Goal: Task Accomplishment & Management: Use online tool/utility

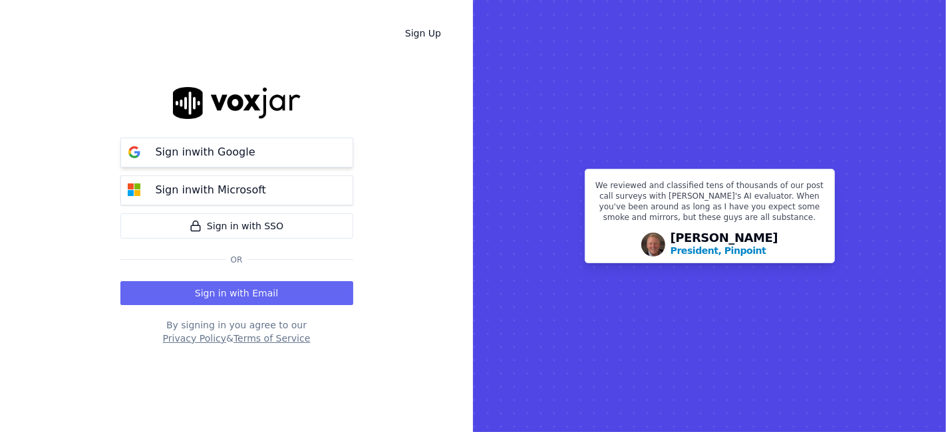
click at [268, 160] on button "Sign in with Google" at bounding box center [236, 153] width 233 height 30
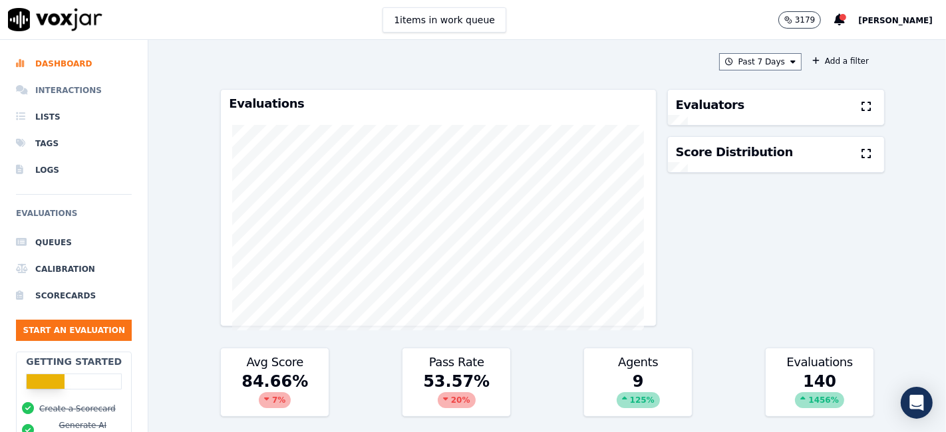
click at [50, 85] on li "Interactions" at bounding box center [74, 90] width 116 height 27
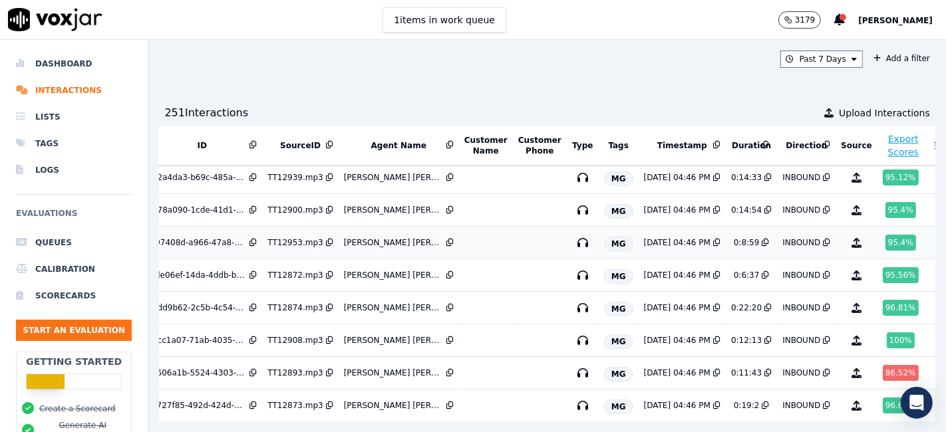
scroll to position [148, 38]
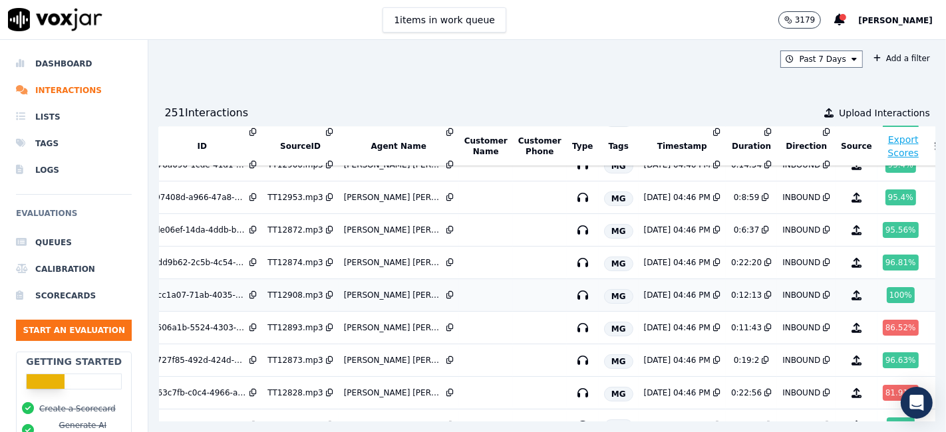
click at [887, 294] on div "100 %" at bounding box center [901, 295] width 28 height 16
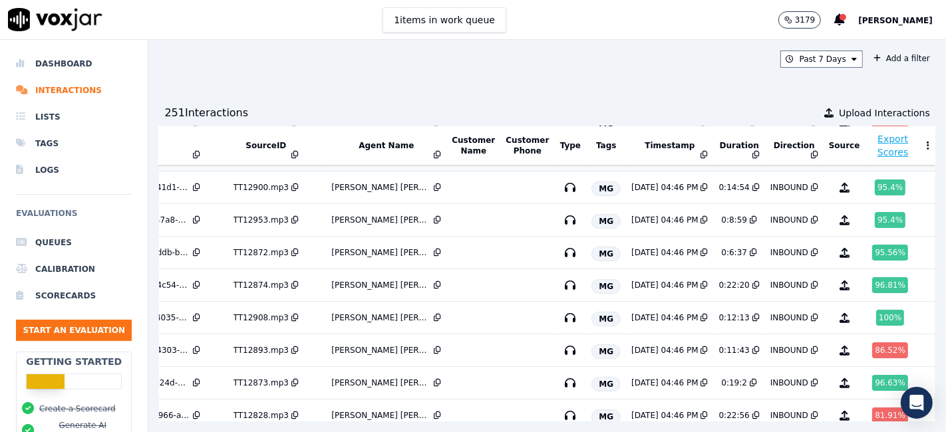
scroll to position [148, 94]
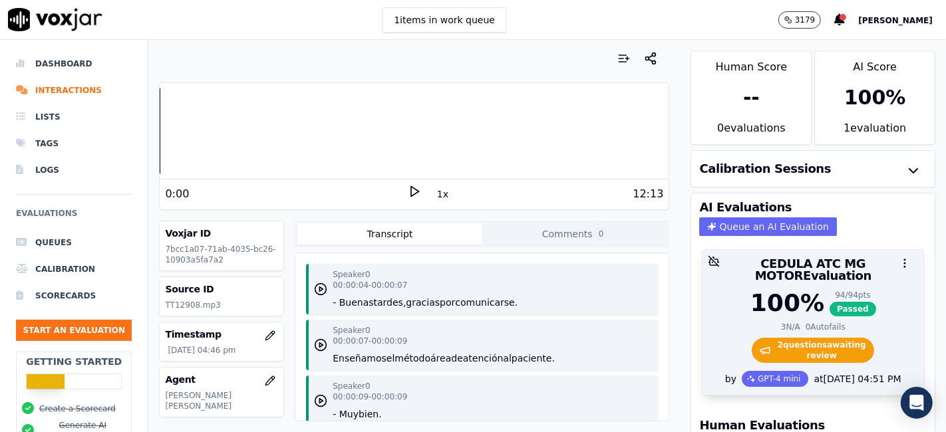
click at [777, 338] on span "2 question s awaiting review" at bounding box center [813, 350] width 123 height 25
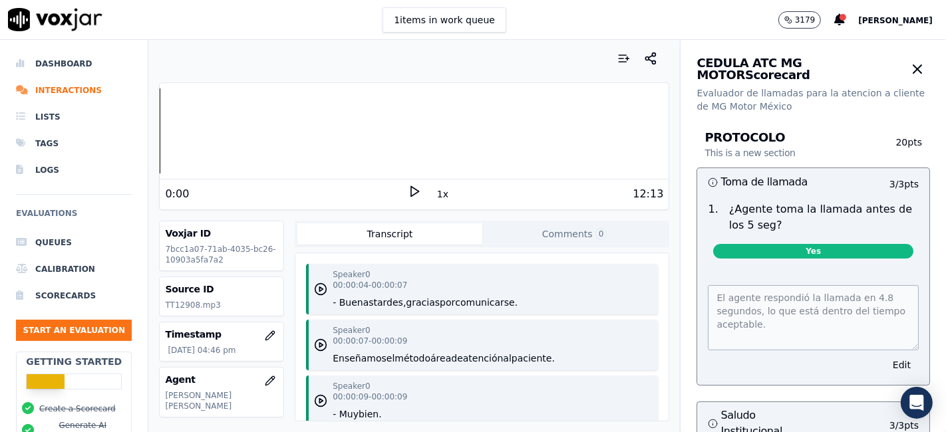
click at [408, 194] on icon at bounding box center [414, 191] width 13 height 13
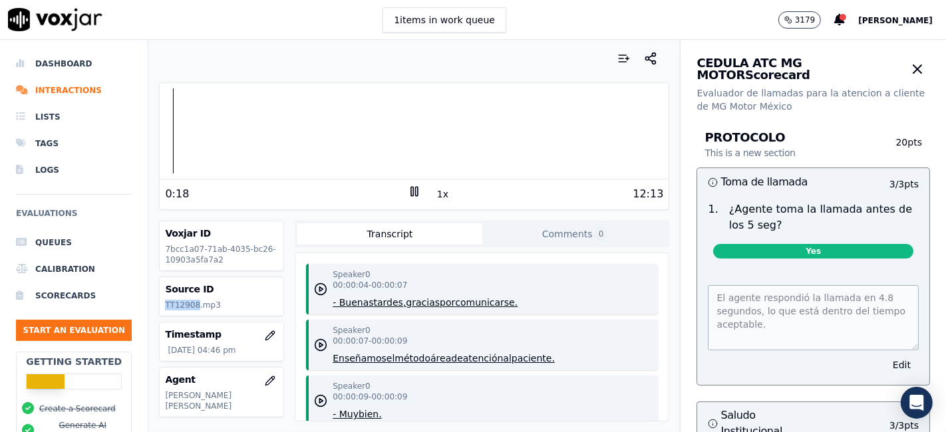
drag, startPoint x: 194, startPoint y: 305, endPoint x: 162, endPoint y: 306, distance: 32.6
click at [162, 306] on div "Source ID TT12908.mp3" at bounding box center [222, 296] width 124 height 39
copy p "TT12908"
click at [416, 191] on rect at bounding box center [417, 191] width 2 height 9
click at [408, 194] on icon at bounding box center [414, 191] width 13 height 13
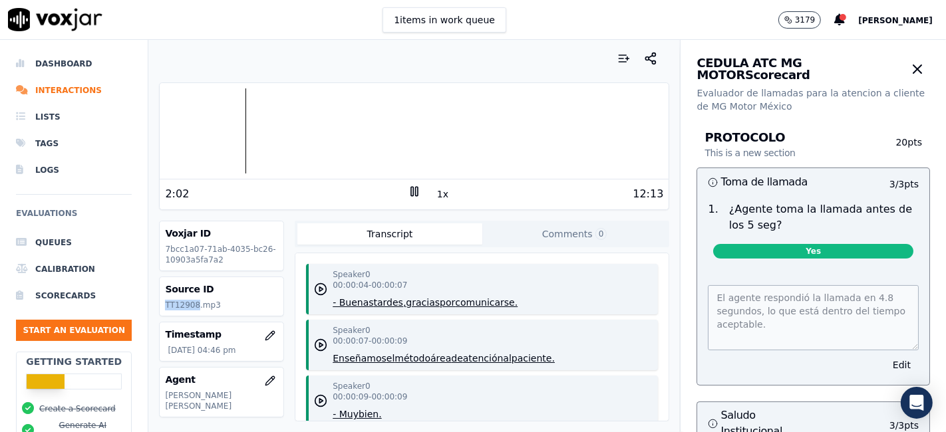
click at [411, 192] on rect at bounding box center [412, 191] width 2 height 9
click at [408, 192] on icon at bounding box center [414, 191] width 13 height 13
click at [410, 192] on icon at bounding box center [414, 191] width 13 height 13
click at [408, 186] on icon at bounding box center [414, 191] width 13 height 13
click at [283, 130] on div at bounding box center [414, 130] width 509 height 85
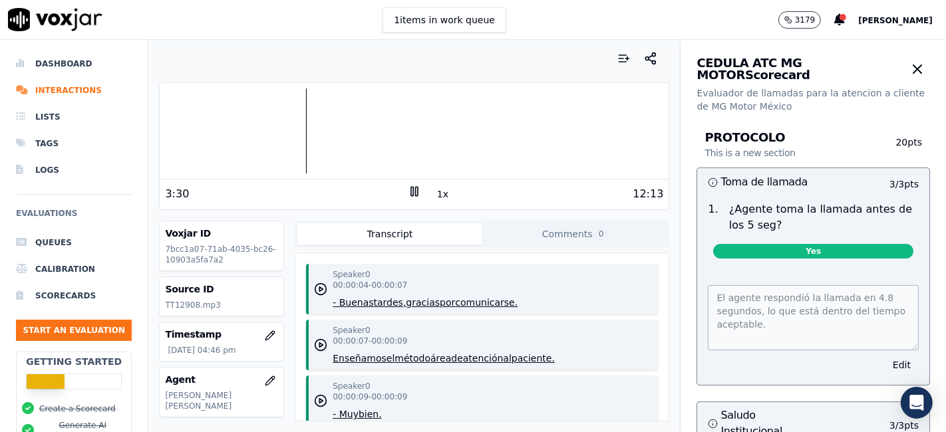
drag, startPoint x: 283, startPoint y: 315, endPoint x: 279, endPoint y: 323, distance: 8.3
click at [284, 315] on div "Voxjar ID 7bcc1a07-71ab-4035-bc26-10903a5fa7a2 Source ID TT12908.mp3 Timestamp …" at bounding box center [414, 321] width 510 height 201
drag, startPoint x: 195, startPoint y: 305, endPoint x: 158, endPoint y: 303, distance: 37.3
click at [158, 303] on div "Your browser does not support the audio element. 3:32 1x 12:13 Voxjar ID 7bcc1a…" at bounding box center [413, 236] width 531 height 392
copy p "TT12908"
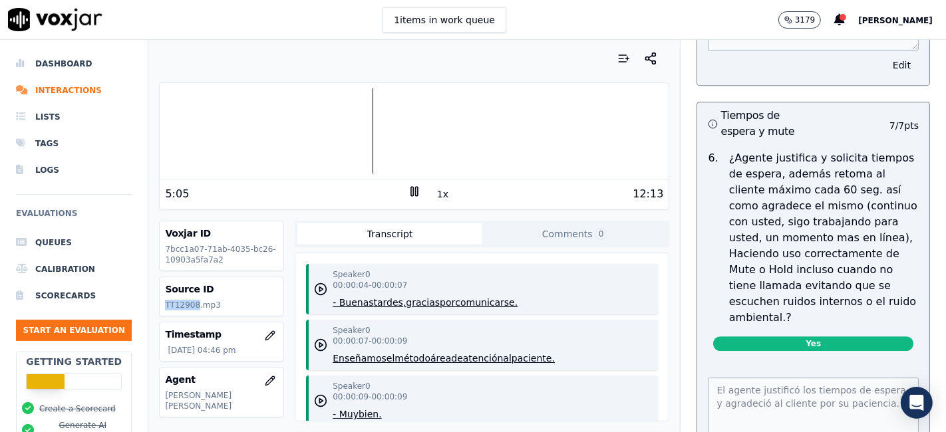
scroll to position [3399, 0]
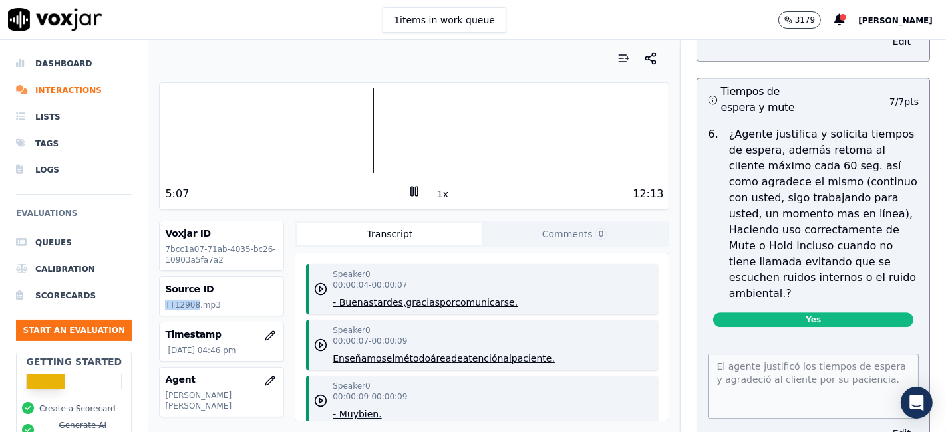
click at [885, 424] on button "Edit" at bounding box center [902, 433] width 34 height 19
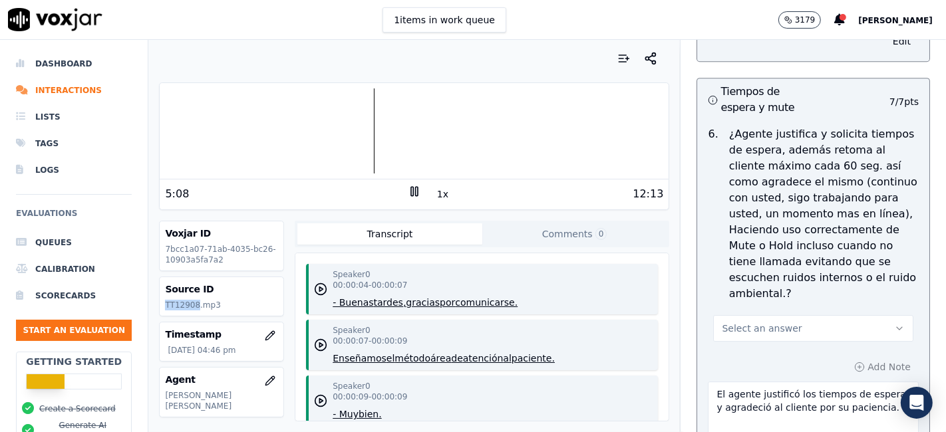
click at [797, 315] on button "Select an answer" at bounding box center [813, 328] width 200 height 27
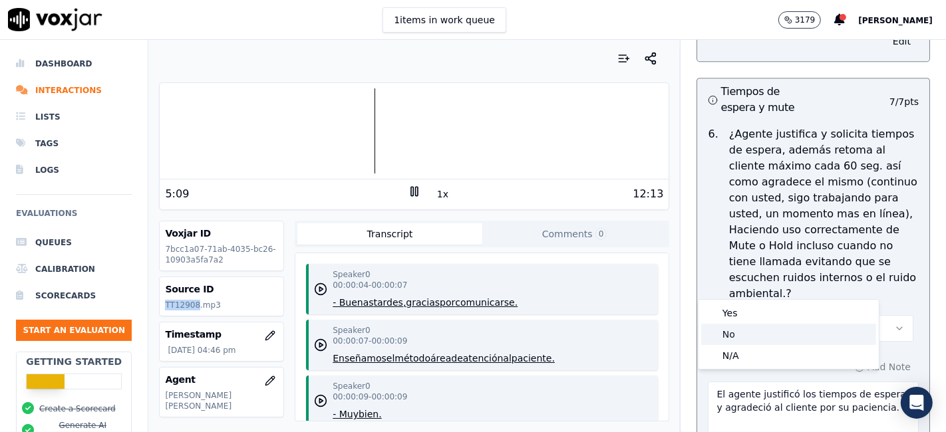
click at [753, 339] on div "No" at bounding box center [788, 334] width 175 height 21
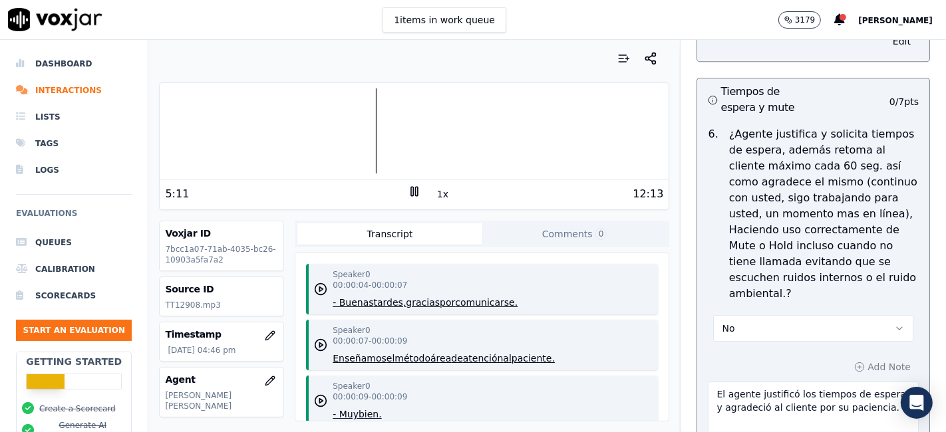
click at [832, 382] on textarea "El agente justificó los tiempos de espera y agradeció al cliente por su pacienc…" at bounding box center [813, 414] width 211 height 65
drag, startPoint x: 857, startPoint y: 367, endPoint x: 746, endPoint y: 354, distance: 111.9
click at [746, 382] on textarea "El agente justificó los tiempos de espera y agradeció al cliente por su pacienc…" at bounding box center [813, 414] width 211 height 65
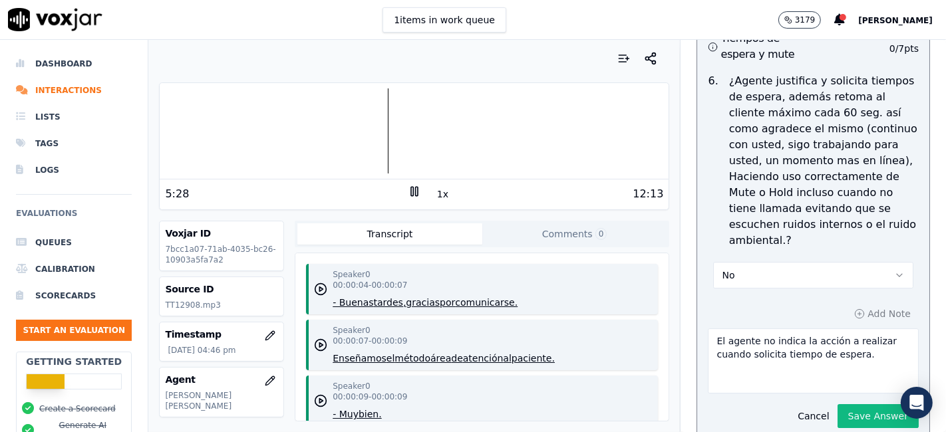
scroll to position [3547, 0]
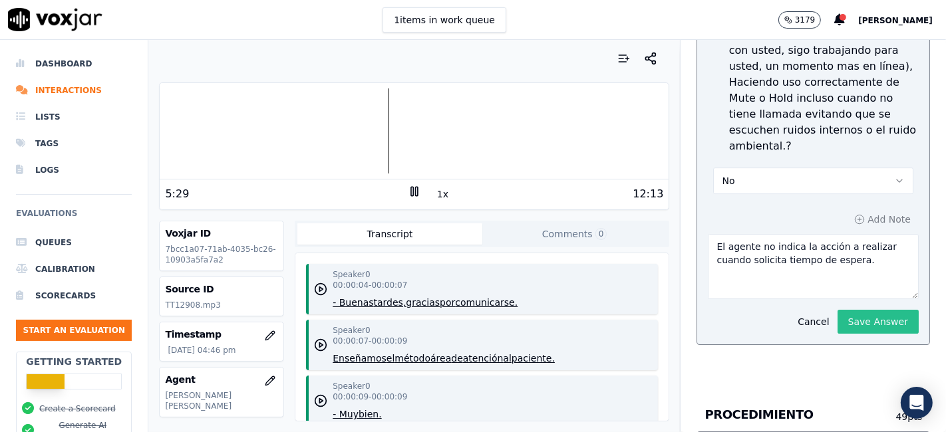
type textarea "El agente no indica la acción a realizar cuando solicita tiempo de espera."
click at [859, 310] on button "Save Answer" at bounding box center [877, 322] width 81 height 24
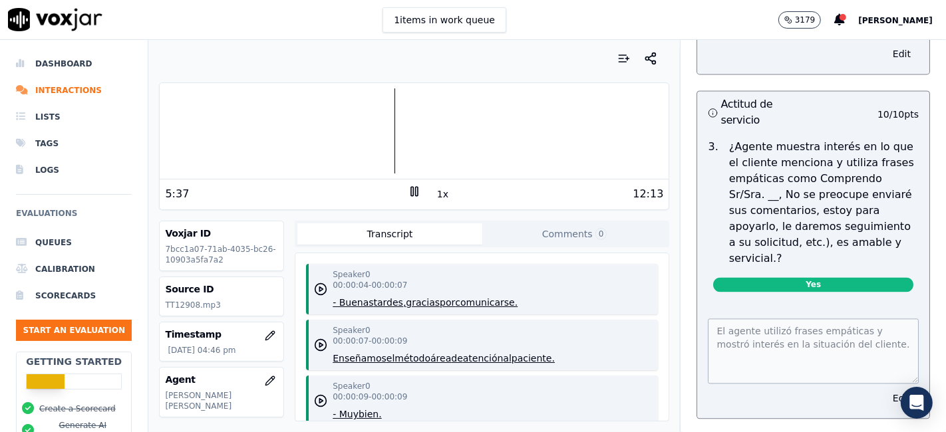
scroll to position [2247, 0]
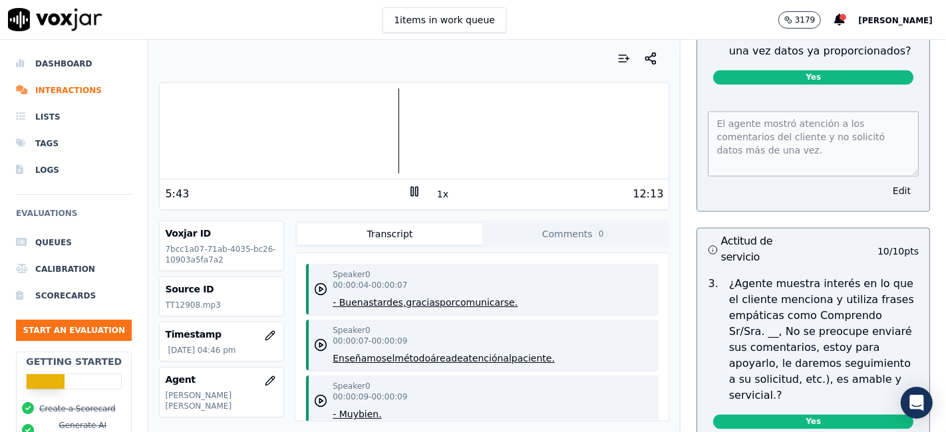
click at [409, 194] on icon at bounding box center [414, 191] width 13 height 13
click at [506, 194] on div "12:13" at bounding box center [542, 194] width 243 height 16
click at [408, 191] on icon at bounding box center [414, 191] width 13 height 13
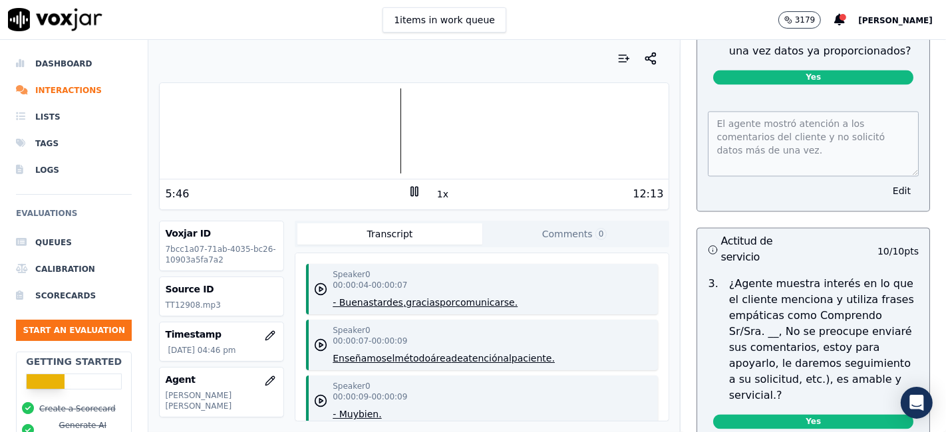
click at [408, 191] on icon at bounding box center [414, 191] width 13 height 13
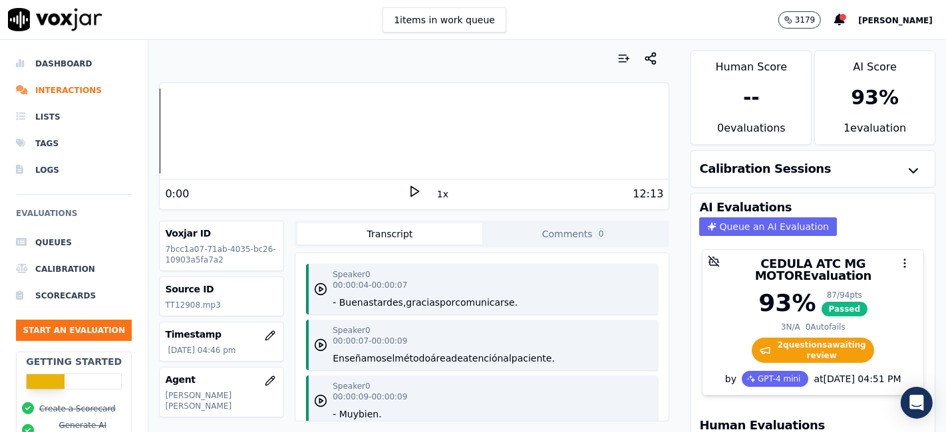
click at [406, 202] on div "0:00 1x 12:13" at bounding box center [414, 194] width 509 height 29
click at [411, 194] on polygon at bounding box center [415, 192] width 8 height 10
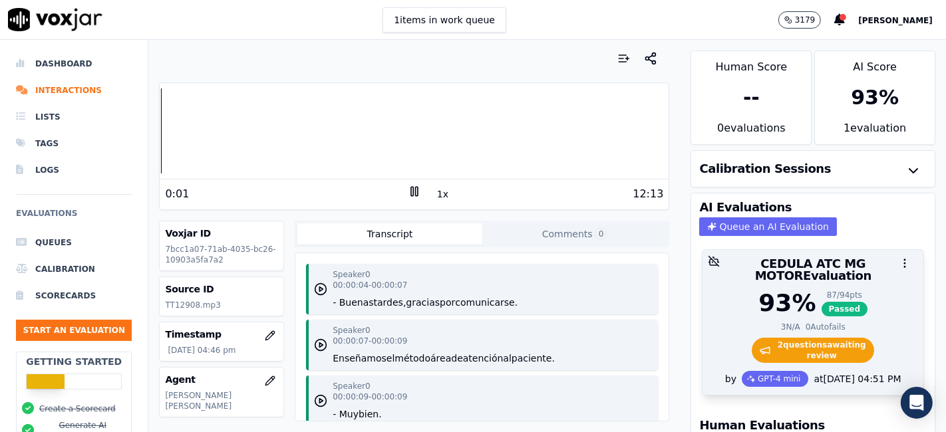
click at [813, 341] on span "2 question s awaiting review" at bounding box center [813, 350] width 123 height 25
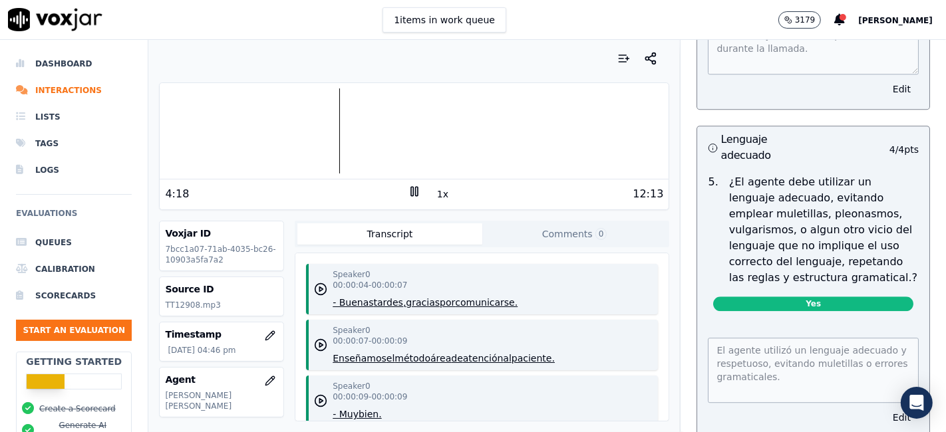
scroll to position [3103, 0]
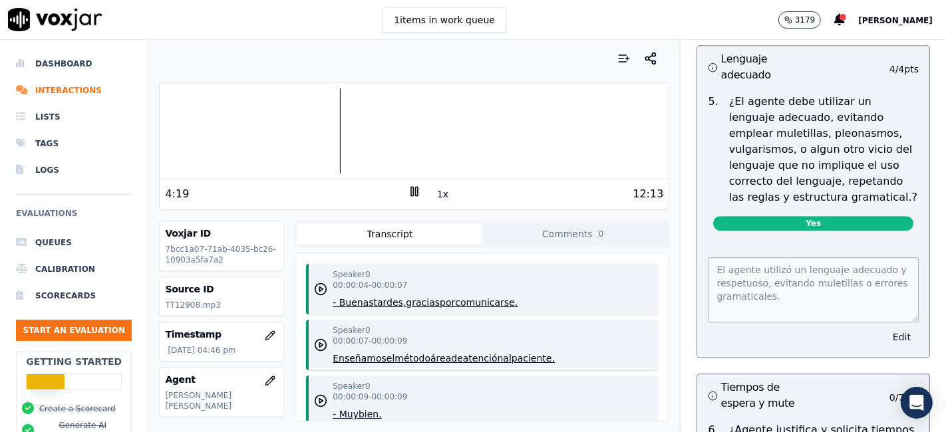
click at [885, 328] on button "Edit" at bounding box center [902, 337] width 34 height 19
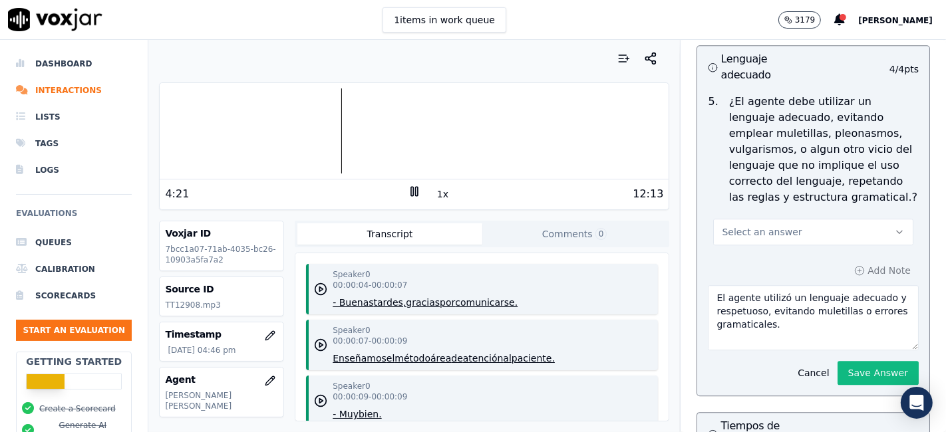
click at [817, 219] on button "Select an answer" at bounding box center [813, 232] width 200 height 27
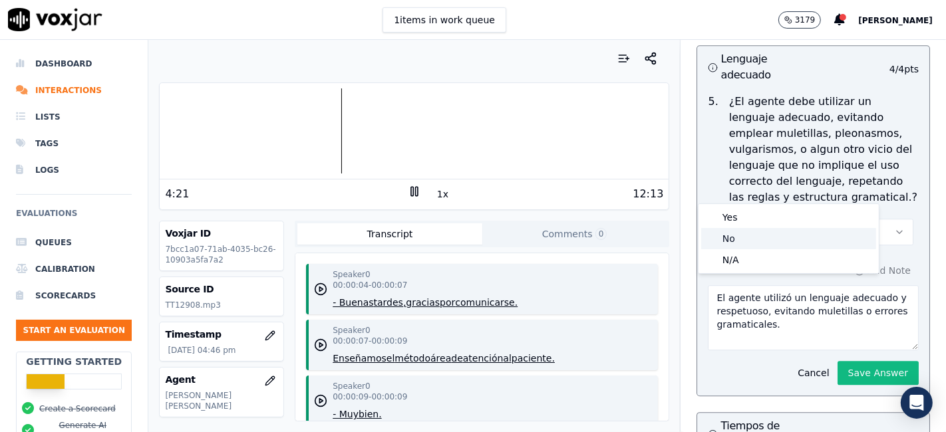
click at [763, 244] on div "No" at bounding box center [788, 238] width 175 height 21
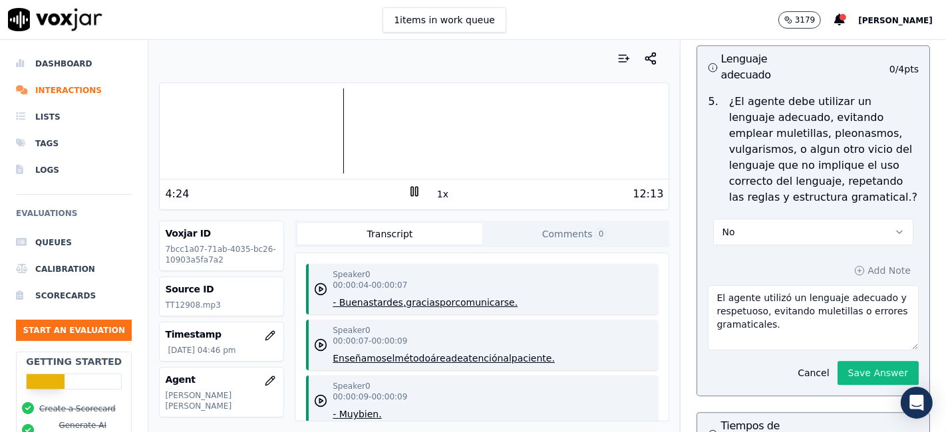
click at [742, 285] on textarea "El agente utilizó un lenguaje adecuado y respetuoso, evitando muletillas o erro…" at bounding box center [813, 317] width 211 height 65
drag, startPoint x: 745, startPoint y: 251, endPoint x: 749, endPoint y: 259, distance: 8.3
click at [749, 285] on textarea "El agente utilizó un lenguaje adecuado y respetuoso, evitando muletillas o erro…" at bounding box center [813, 317] width 211 height 65
drag, startPoint x: 763, startPoint y: 257, endPoint x: 766, endPoint y: 293, distance: 36.7
click at [766, 293] on textarea "El agente utilizó un lenguaje adecuado y respetuoso, evitando muletillas o erro…" at bounding box center [813, 317] width 211 height 65
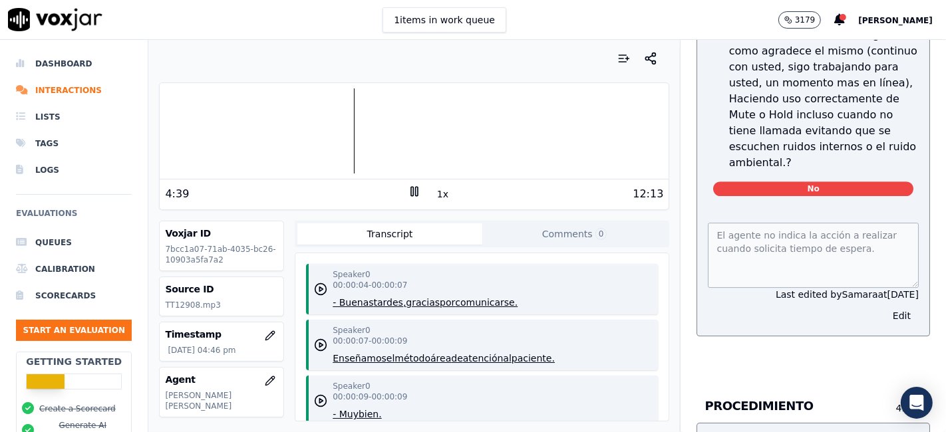
scroll to position [3547, 0]
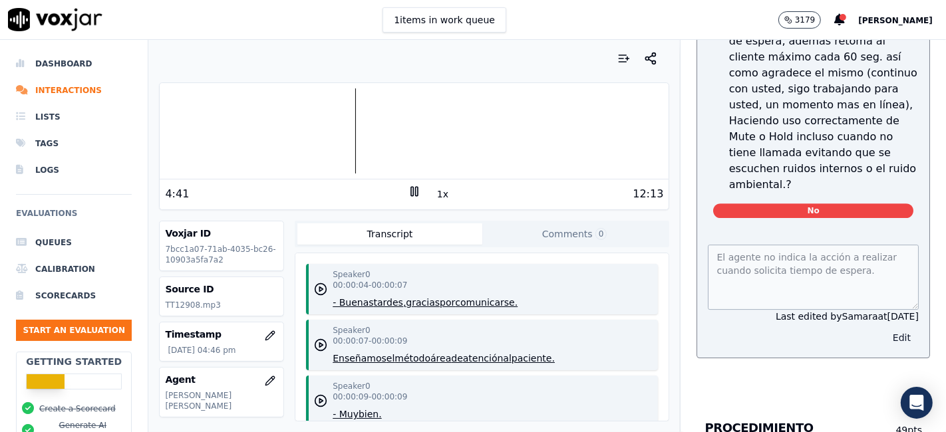
type textarea "El agente utiliza muletillas "OK","
click at [885, 329] on button "Edit" at bounding box center [902, 338] width 34 height 19
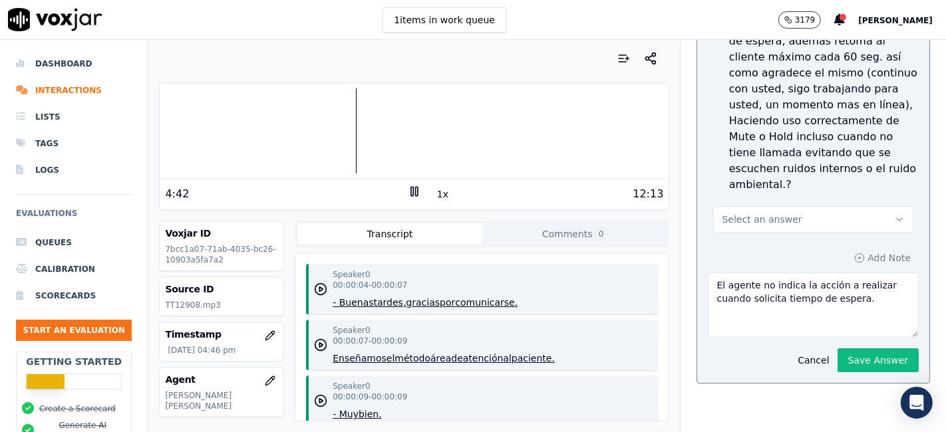
click at [863, 273] on textarea "El agente no indica la acción a realizar cuando solicita tiempo de espera." at bounding box center [813, 305] width 211 height 65
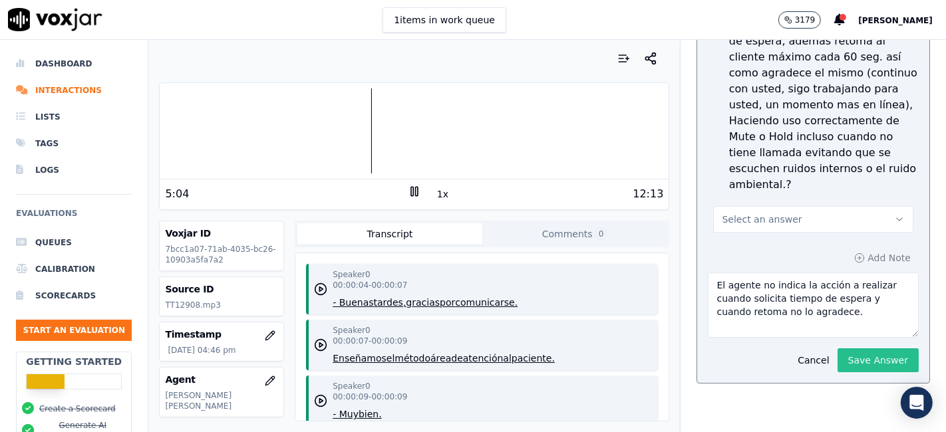
type textarea "El agente no indica la acción a realizar cuando solicita tiempo de espera y cua…"
click at [843, 349] on button "Save Answer" at bounding box center [877, 361] width 81 height 24
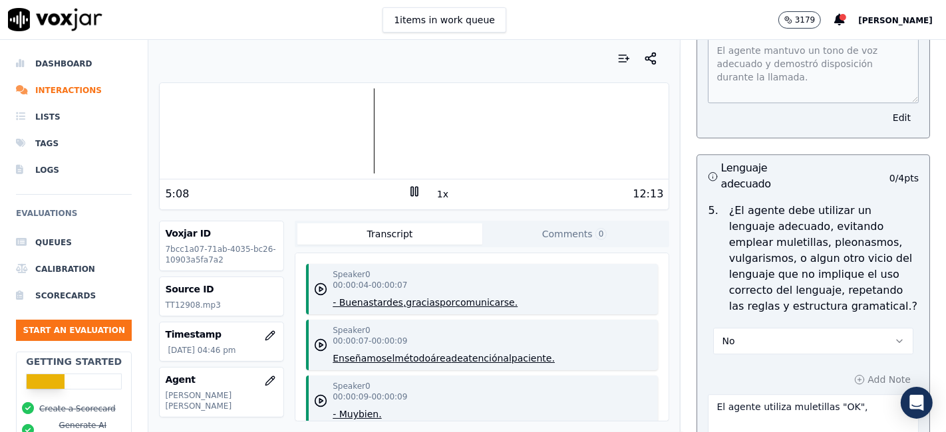
scroll to position [3059, 0]
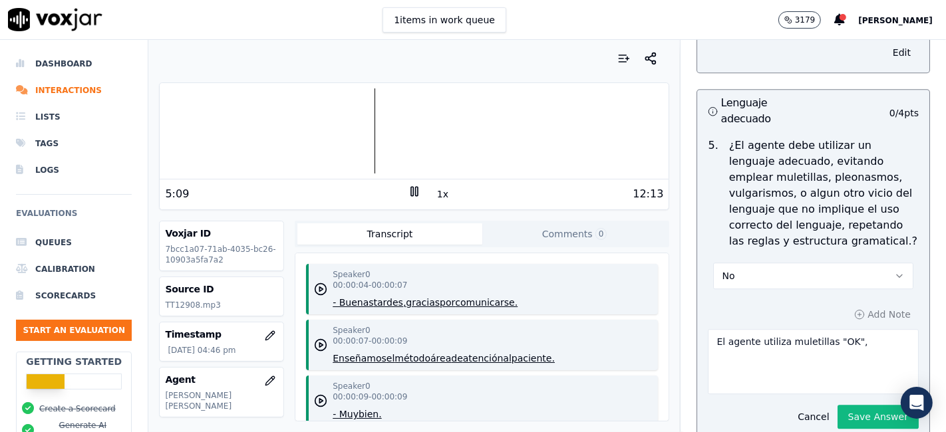
click at [854, 329] on textarea "El agente utiliza muletillas "OK"," at bounding box center [813, 361] width 211 height 65
drag, startPoint x: 192, startPoint y: 303, endPoint x: 165, endPoint y: 307, distance: 26.8
click at [165, 307] on p "TT12908.mp3" at bounding box center [221, 305] width 113 height 11
copy p "TT12908"
click at [855, 329] on textarea "El agente utiliza muletillas "OK"," at bounding box center [813, 361] width 211 height 65
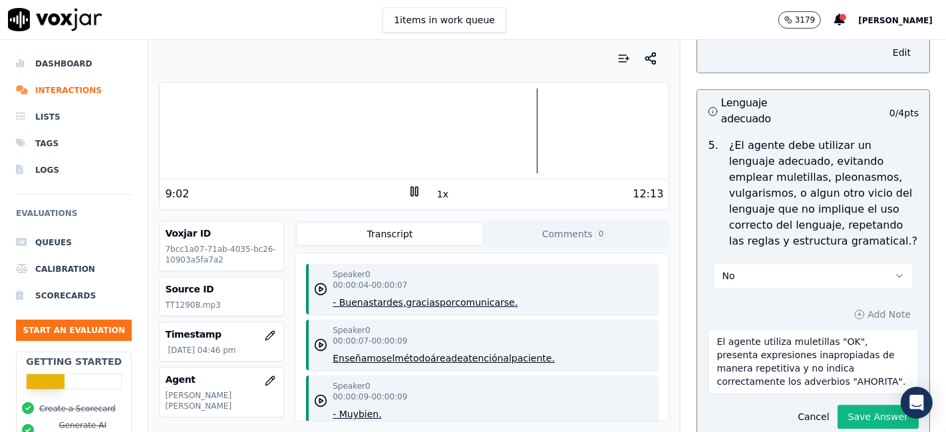
type textarea "El agente utiliza muletillas "OK", presenta expresiones inapropiadas de manera …"
click at [434, 198] on button "1x" at bounding box center [442, 194] width 17 height 19
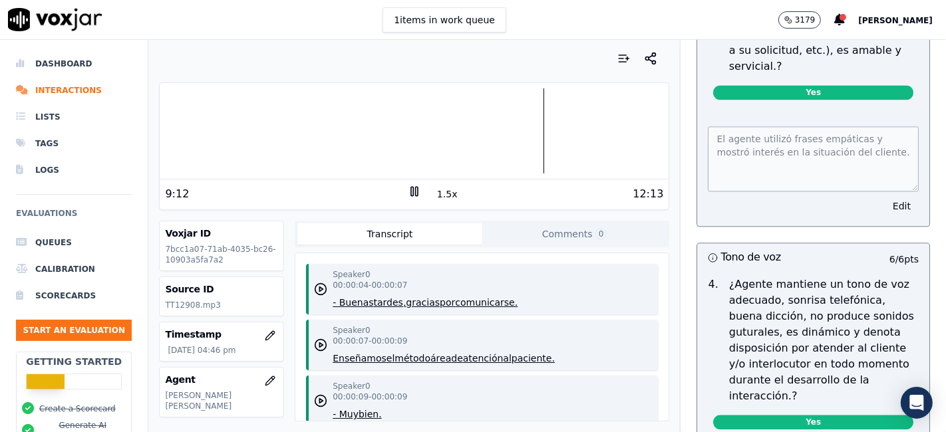
scroll to position [2542, 0]
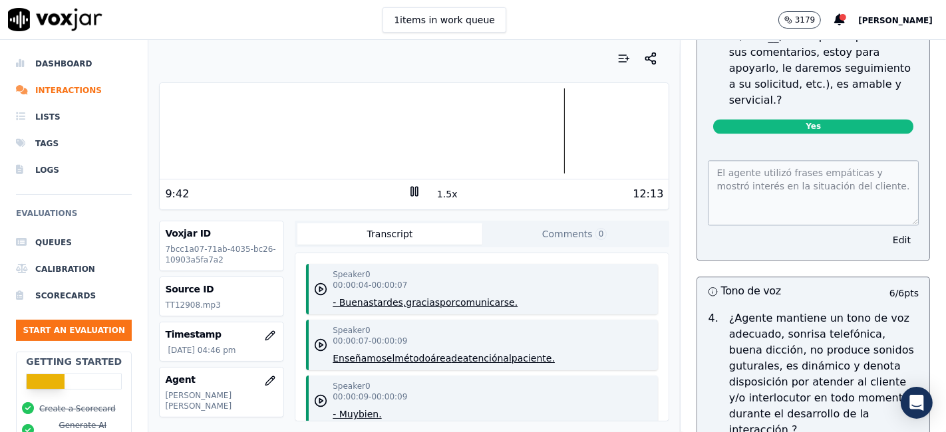
click at [410, 189] on icon at bounding box center [414, 191] width 13 height 13
click at [411, 187] on polygon at bounding box center [415, 192] width 8 height 10
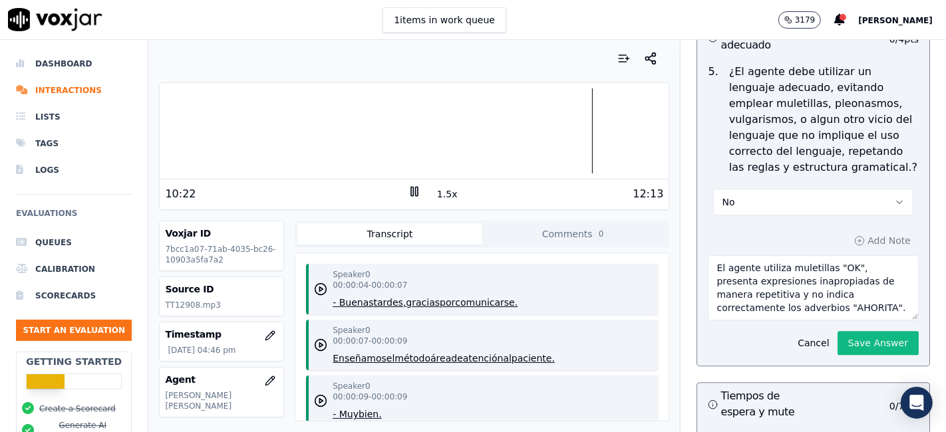
scroll to position [3207, 0]
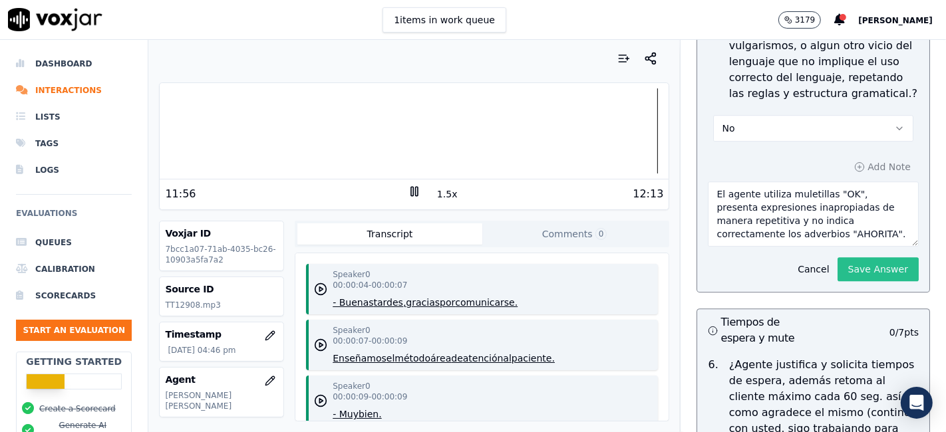
click at [841, 257] on button "Save Answer" at bounding box center [877, 269] width 81 height 24
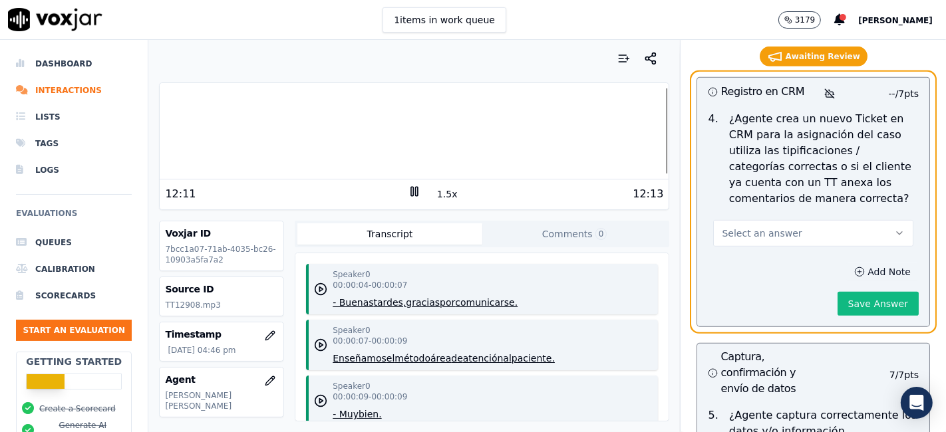
scroll to position [4833, 0]
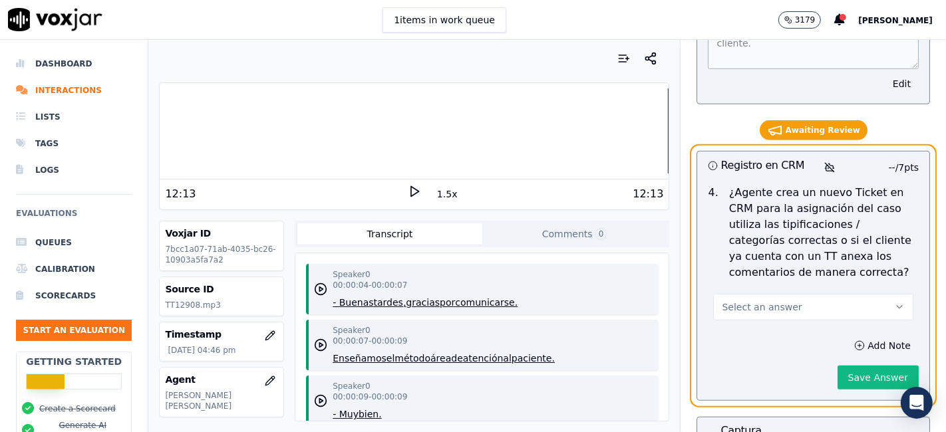
click at [863, 294] on button "Select an answer" at bounding box center [813, 307] width 200 height 27
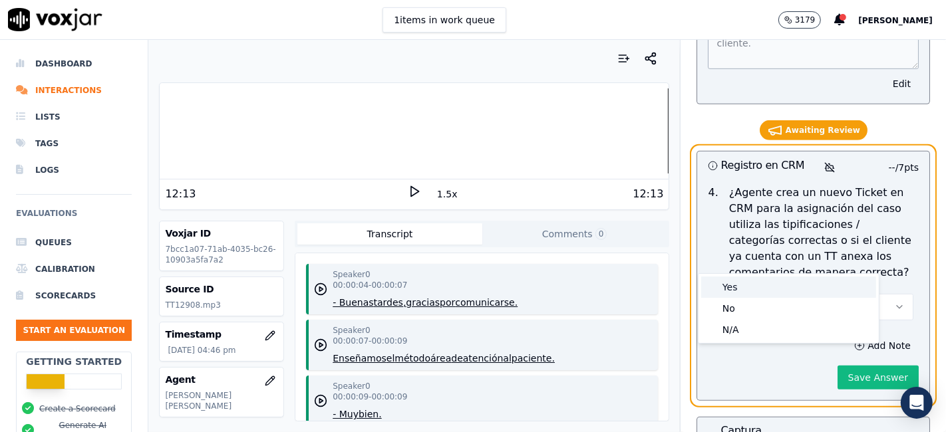
click at [739, 292] on div "Yes" at bounding box center [788, 287] width 175 height 21
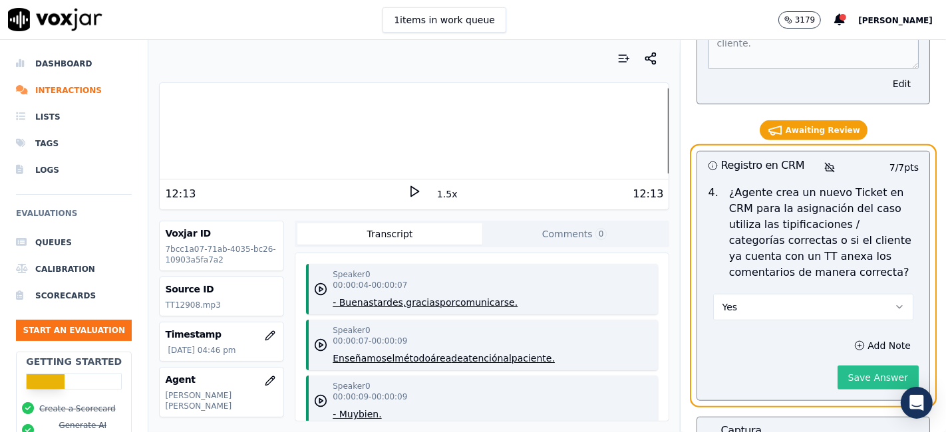
click at [837, 366] on button "Save Answer" at bounding box center [877, 378] width 81 height 24
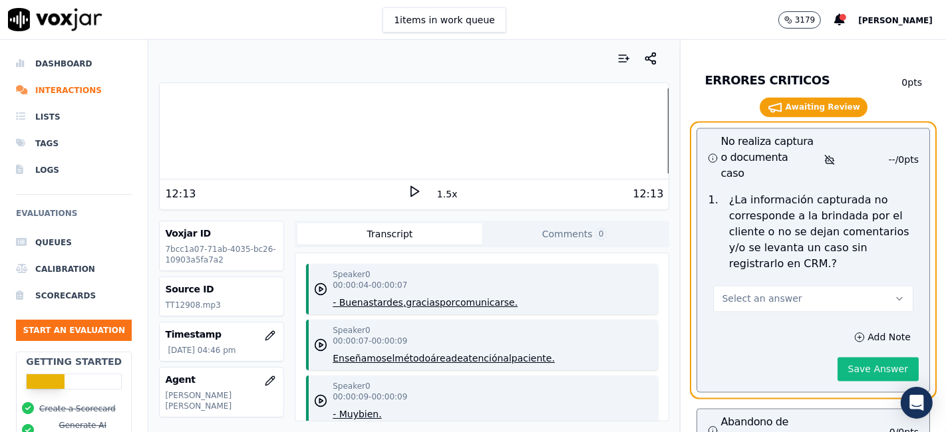
scroll to position [6354, 0]
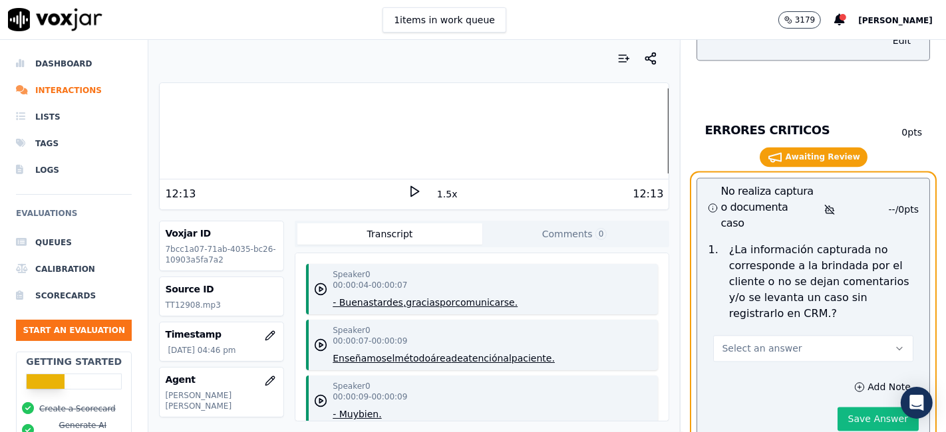
click at [800, 336] on button "Select an answer" at bounding box center [813, 349] width 200 height 27
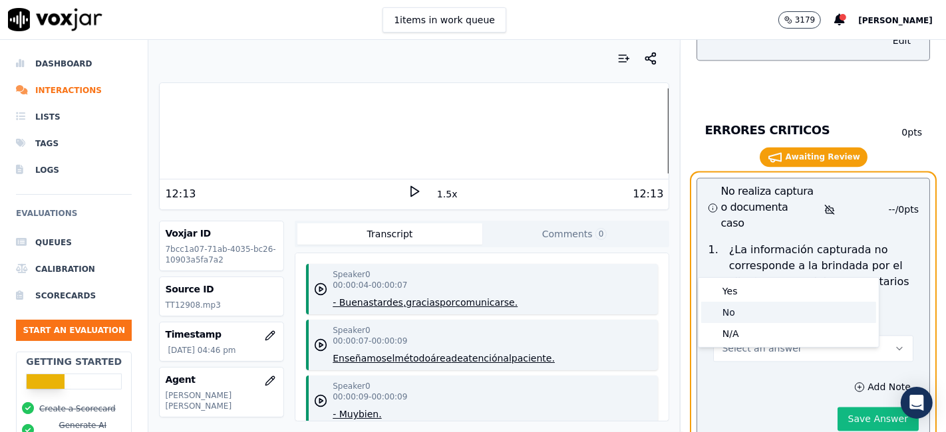
click at [747, 316] on div "No" at bounding box center [788, 312] width 175 height 21
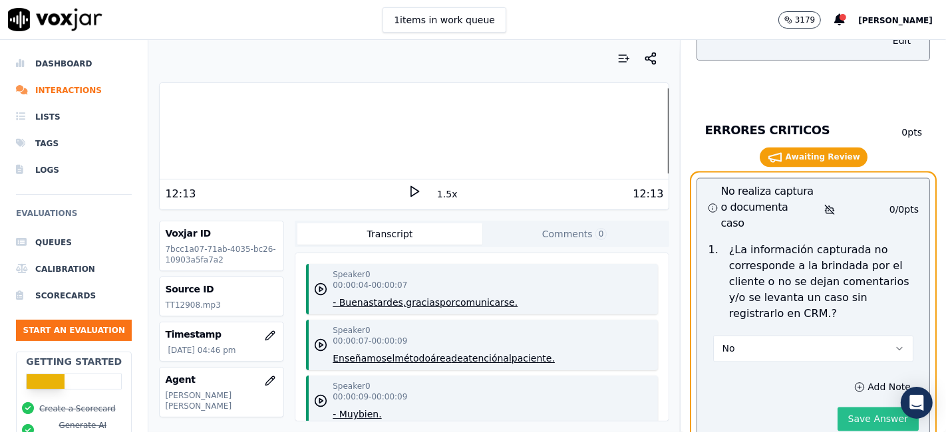
click at [868, 408] on button "Save Answer" at bounding box center [877, 420] width 81 height 24
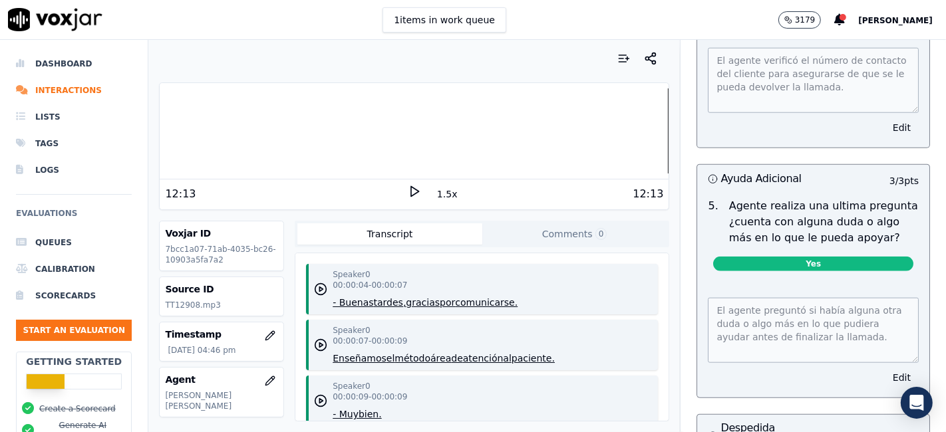
scroll to position [1109, 0]
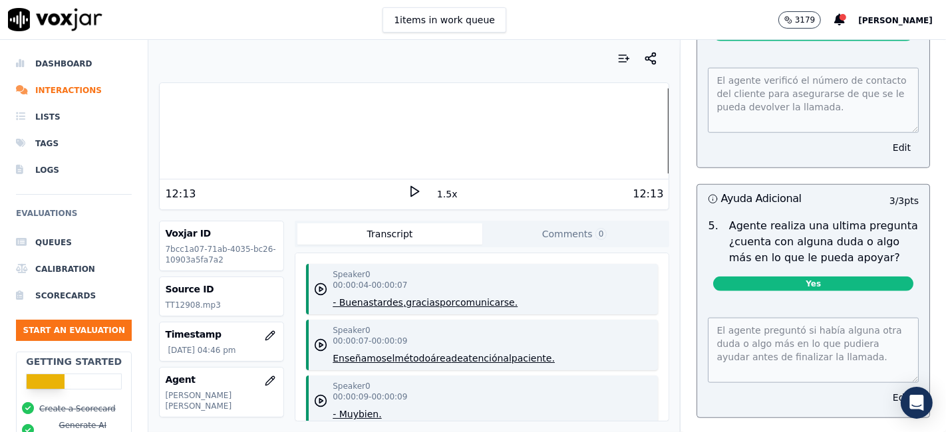
click at [885, 395] on button "Edit" at bounding box center [902, 397] width 34 height 19
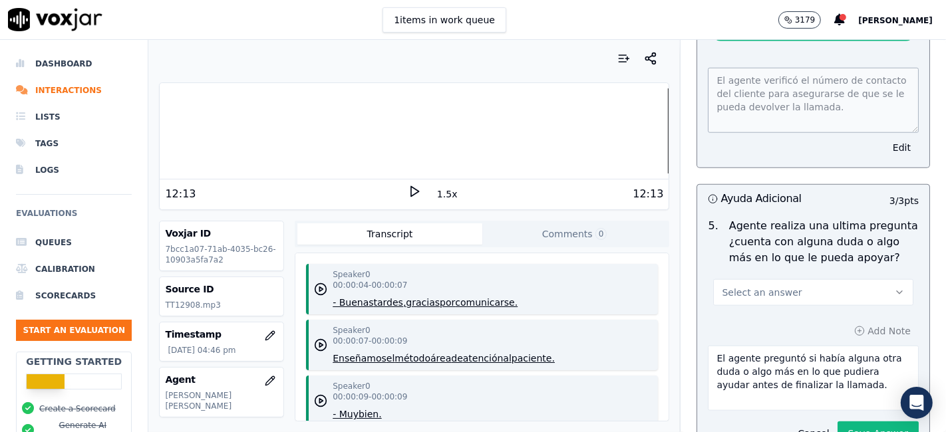
click at [788, 279] on button "Select an answer" at bounding box center [813, 292] width 200 height 27
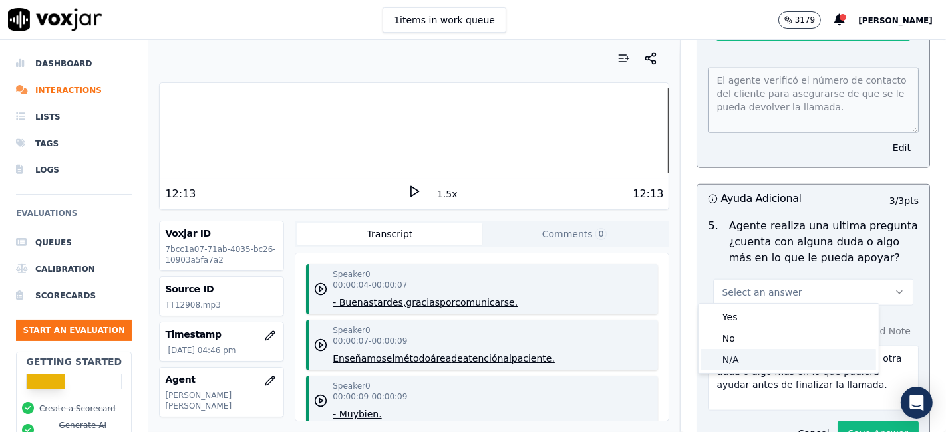
click at [746, 353] on div "N/A" at bounding box center [788, 359] width 175 height 21
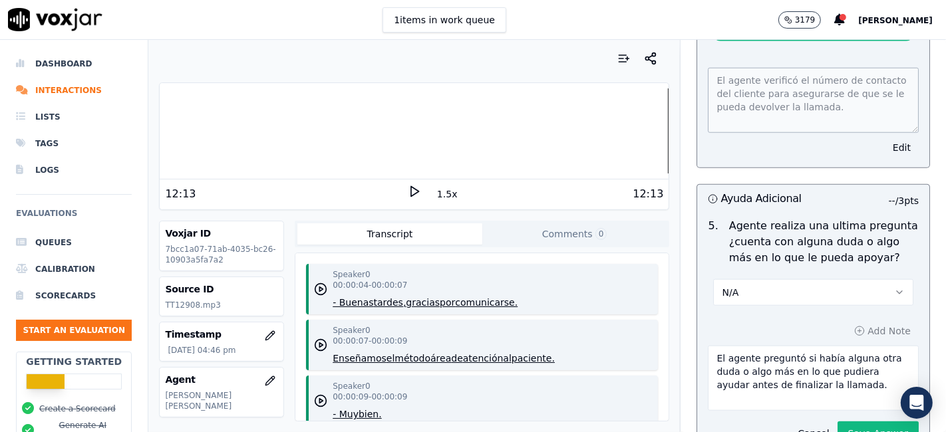
click at [760, 298] on button "N/A" at bounding box center [813, 292] width 200 height 27
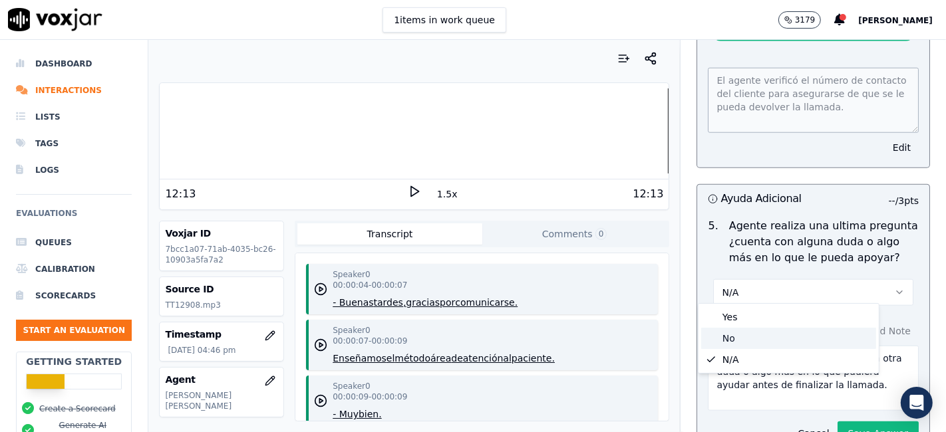
click at [761, 337] on div "No" at bounding box center [788, 338] width 175 height 21
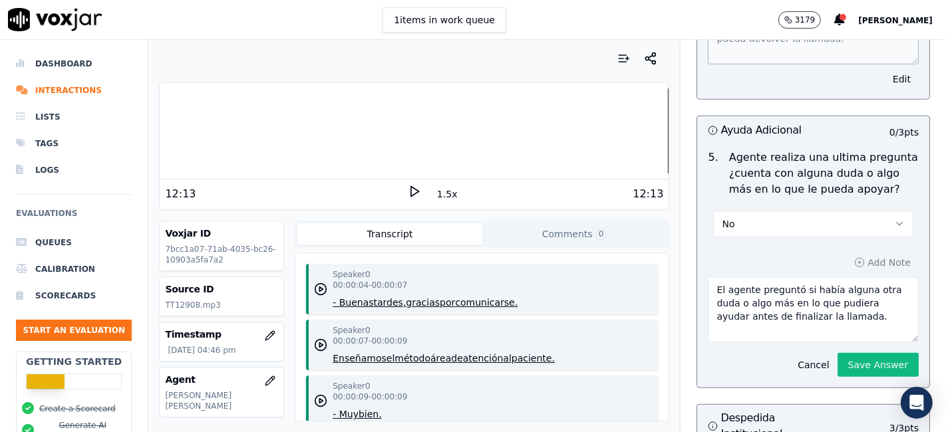
scroll to position [1205, 0]
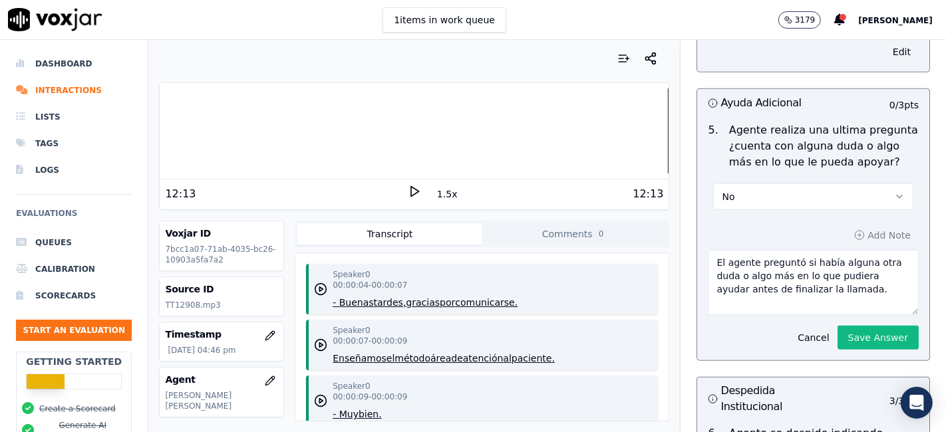
drag, startPoint x: 741, startPoint y: 355, endPoint x: 874, endPoint y: 291, distance: 147.6
click at [874, 291] on textarea "El agente preguntó si había alguna otra duda o algo más en lo que pudiera ayuda…" at bounding box center [813, 282] width 211 height 65
type textarea "El agente no ofrece ayuda adicional antes de concluir con la llamada."
click at [411, 188] on polygon at bounding box center [415, 192] width 8 height 10
click at [601, 126] on div at bounding box center [414, 130] width 509 height 85
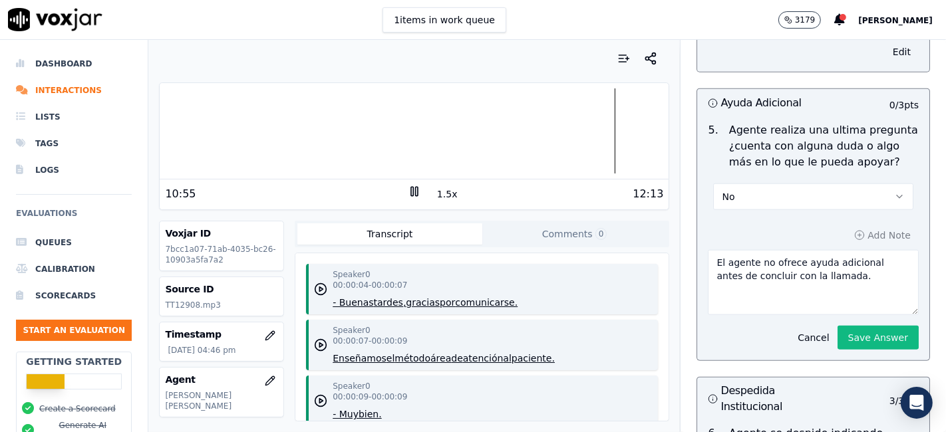
click at [444, 198] on button "1.5x" at bounding box center [447, 194] width 26 height 19
click at [441, 196] on button "2x" at bounding box center [442, 194] width 17 height 19
click at [441, 196] on div "12:13" at bounding box center [542, 194] width 243 height 16
click at [434, 195] on button "1x" at bounding box center [442, 194] width 17 height 19
click at [590, 133] on div at bounding box center [414, 130] width 509 height 85
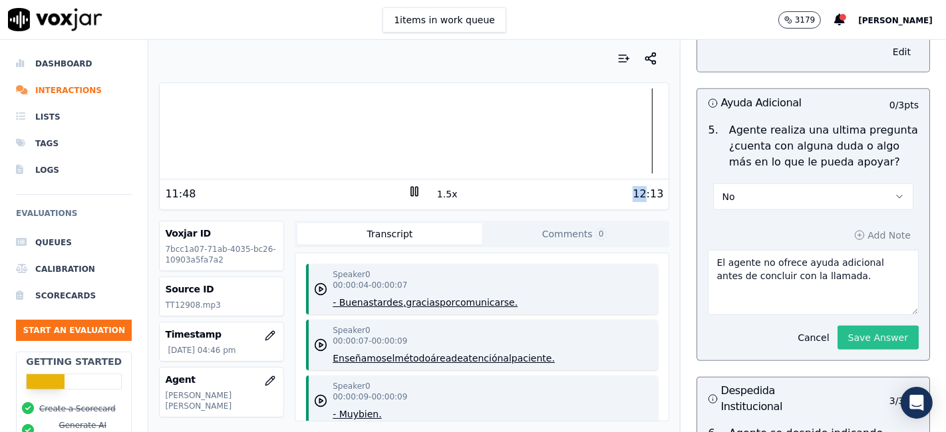
click at [865, 333] on button "Save Answer" at bounding box center [877, 338] width 81 height 24
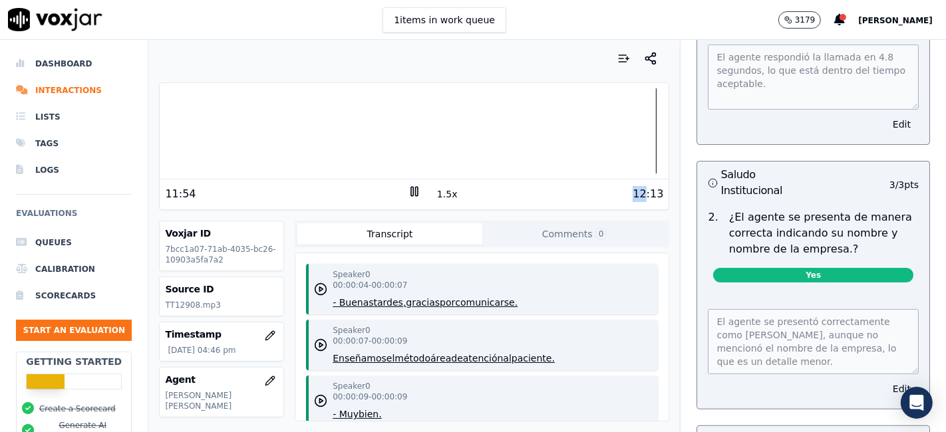
scroll to position [0, 0]
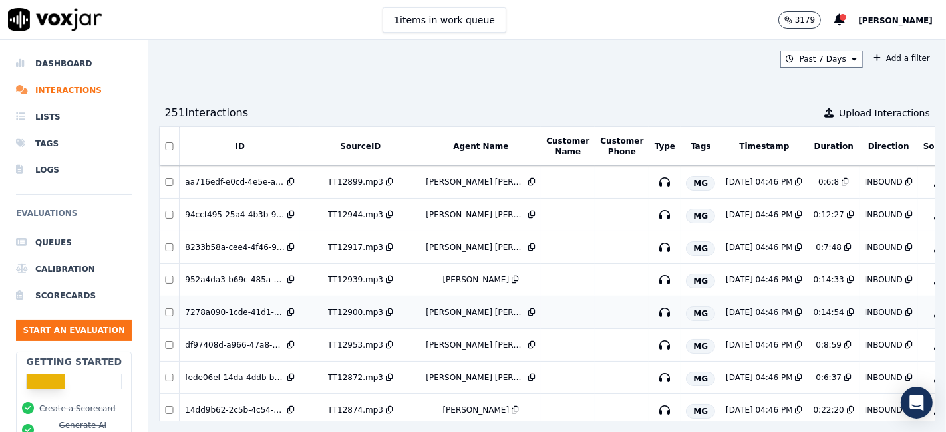
scroll to position [0, 94]
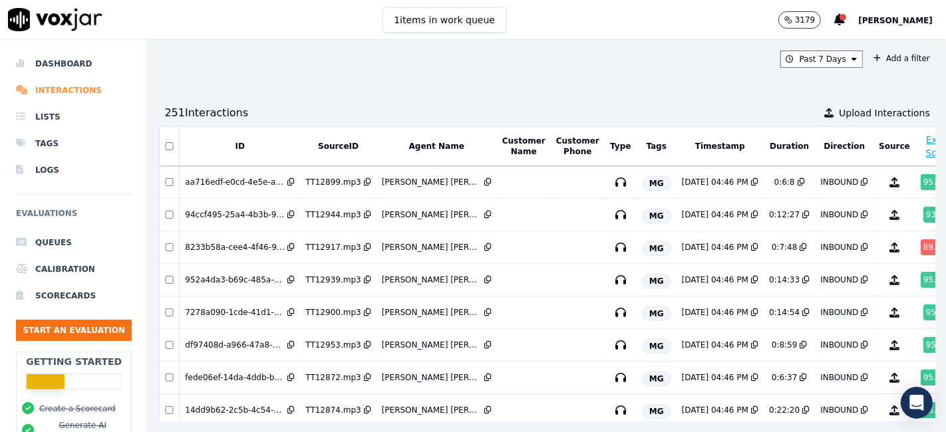
click at [63, 91] on li "Interactions" at bounding box center [74, 90] width 116 height 27
click at [851, 55] on icon at bounding box center [853, 59] width 5 height 8
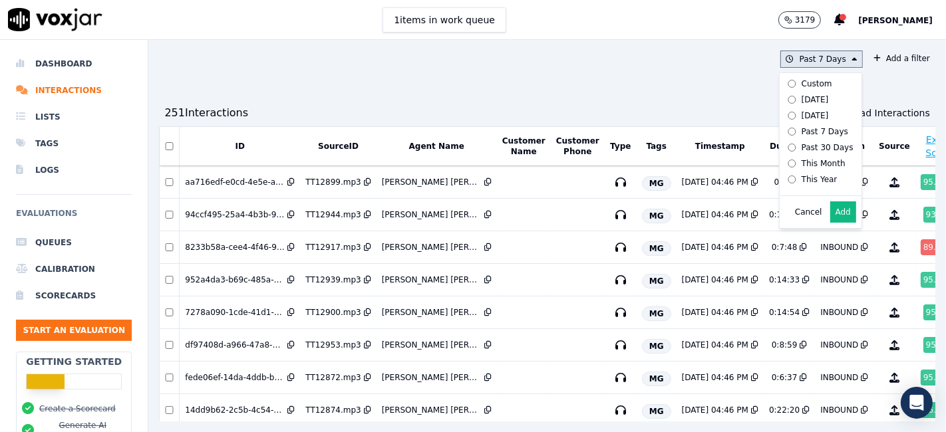
click at [801, 82] on div "Custom" at bounding box center [816, 83] width 31 height 11
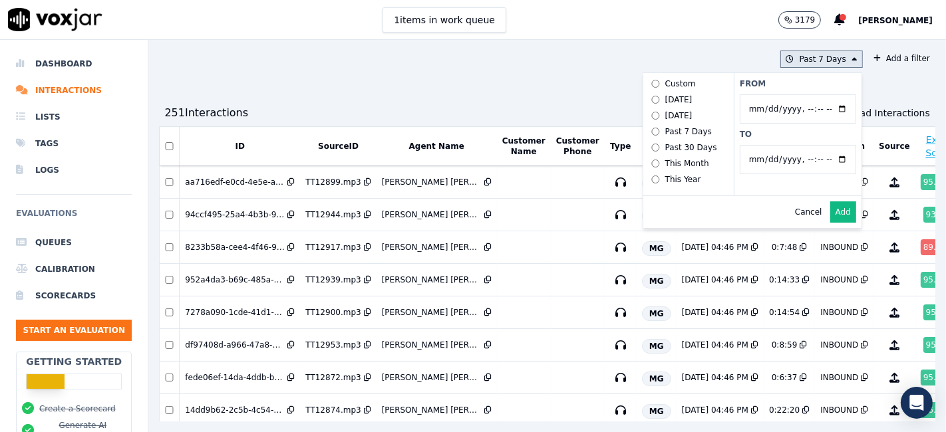
click at [811, 106] on input "From" at bounding box center [798, 108] width 116 height 29
type input "[DATE]T00:00"
click at [791, 85] on label "From" at bounding box center [798, 83] width 116 height 11
click at [791, 94] on input "From" at bounding box center [798, 108] width 116 height 29
click at [809, 154] on input "To" at bounding box center [798, 159] width 116 height 29
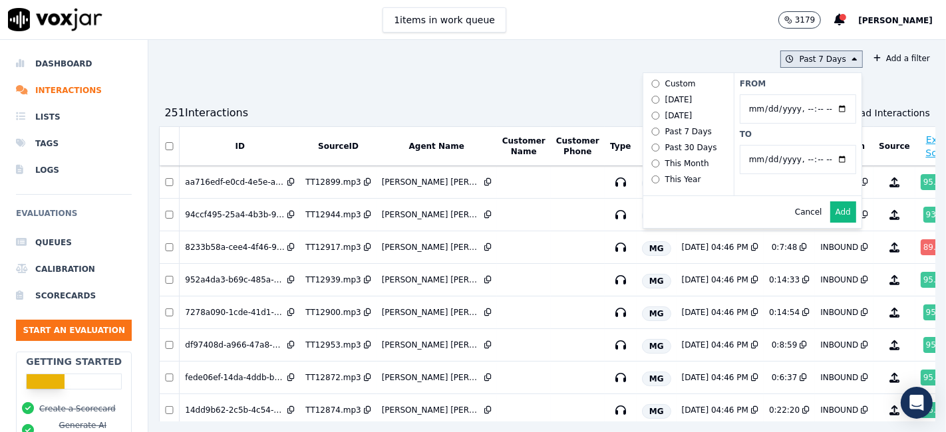
type input "2025-09-02T23:59"
click at [749, 82] on label "From" at bounding box center [798, 83] width 116 height 11
click at [749, 94] on input "From" at bounding box center [798, 108] width 116 height 29
click at [830, 221] on button "Add" at bounding box center [843, 212] width 26 height 21
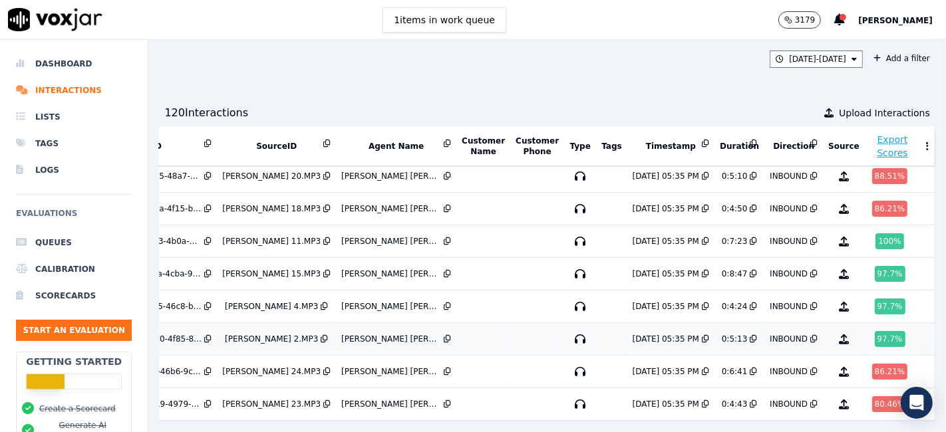
scroll to position [362, 83]
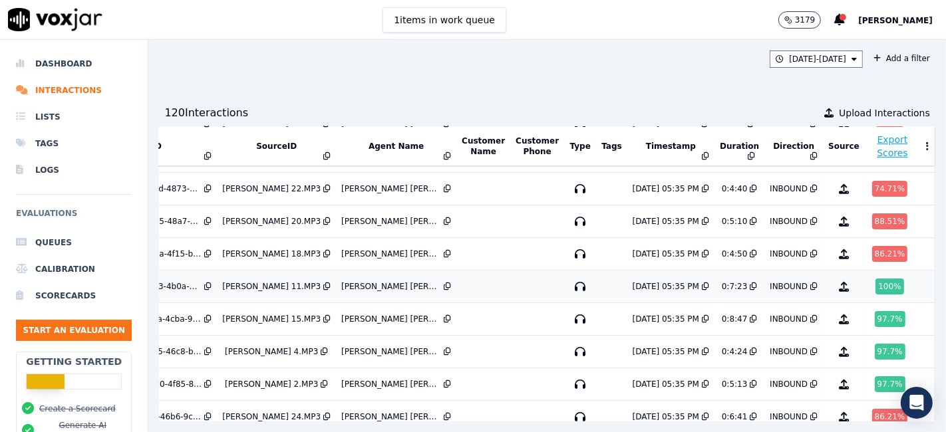
click at [875, 285] on div "100 %" at bounding box center [889, 287] width 28 height 16
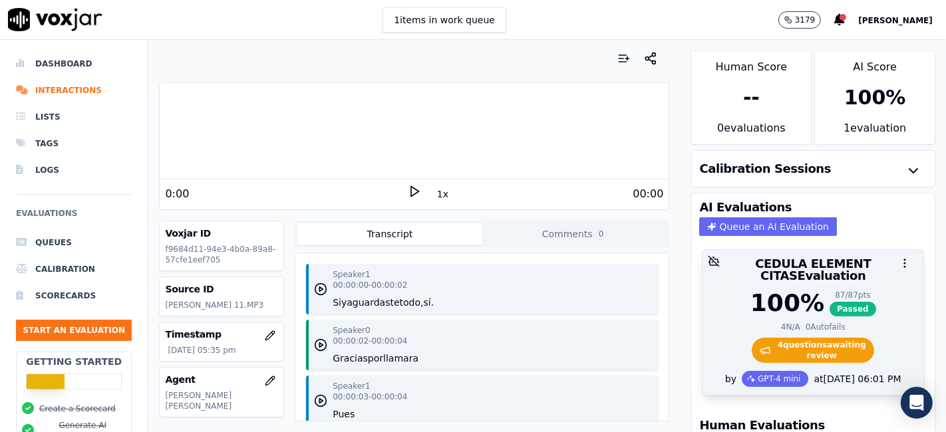
click at [825, 338] on span "4 question s awaiting review" at bounding box center [813, 350] width 123 height 25
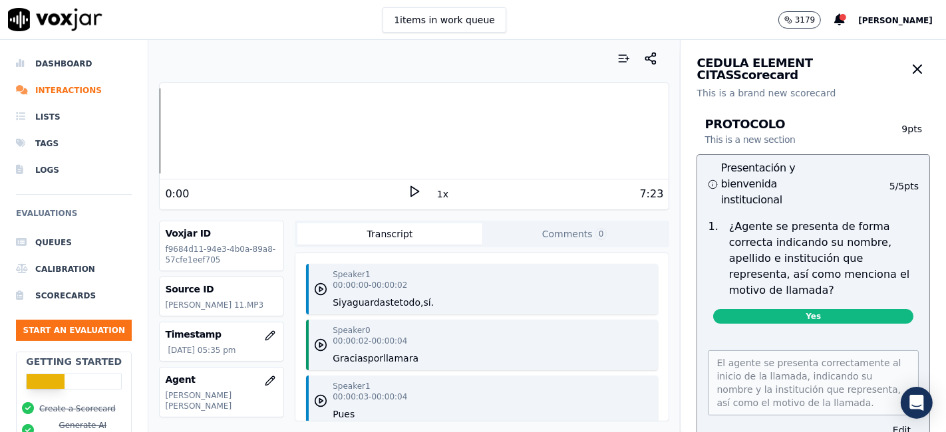
click at [408, 190] on icon at bounding box center [414, 191] width 13 height 13
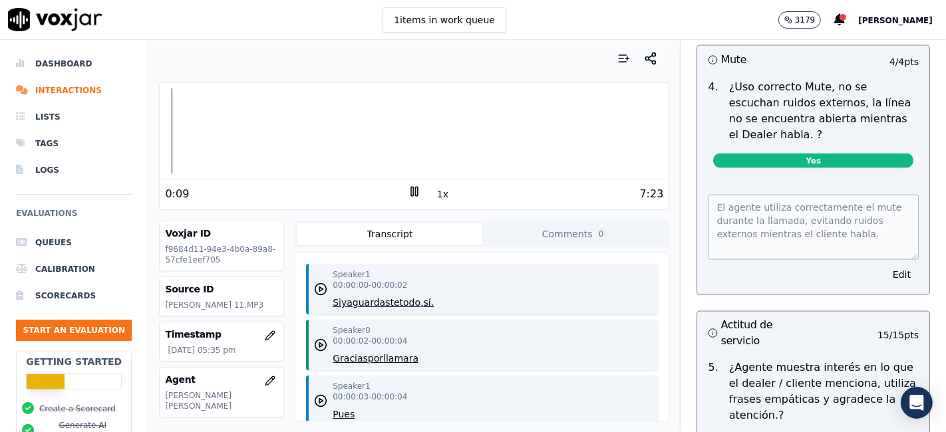
scroll to position [1626, 0]
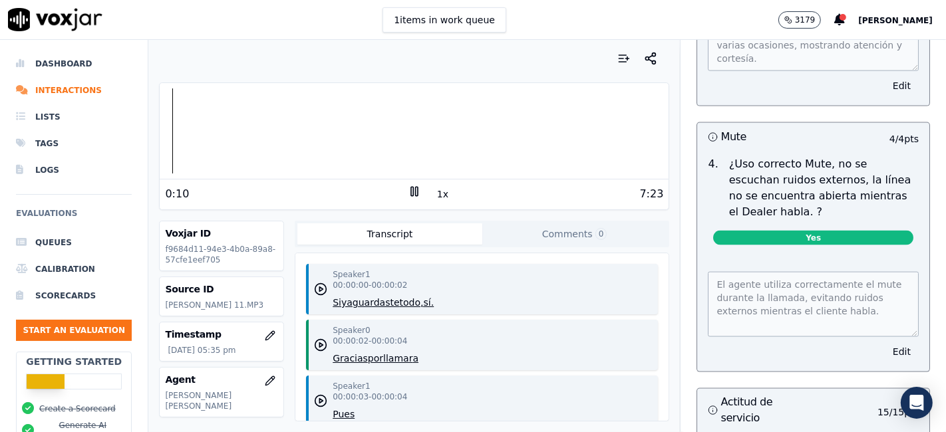
click at [885, 343] on button "Edit" at bounding box center [902, 352] width 34 height 19
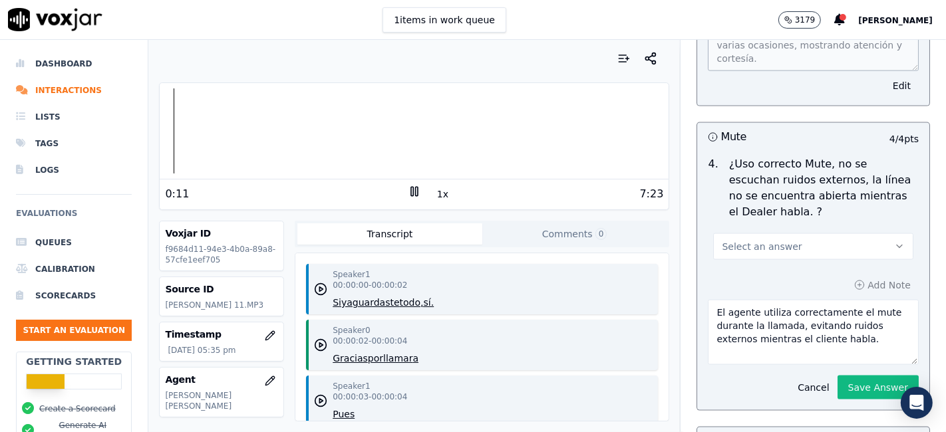
click at [837, 233] on button "Select an answer" at bounding box center [813, 246] width 200 height 27
click at [801, 263] on div "No" at bounding box center [788, 259] width 175 height 21
drag, startPoint x: 839, startPoint y: 302, endPoint x: 742, endPoint y: 271, distance: 102.6
click at [742, 300] on textarea "El agente utiliza correctamente el mute durante la llamada, evitando ruidos ext…" at bounding box center [813, 332] width 211 height 65
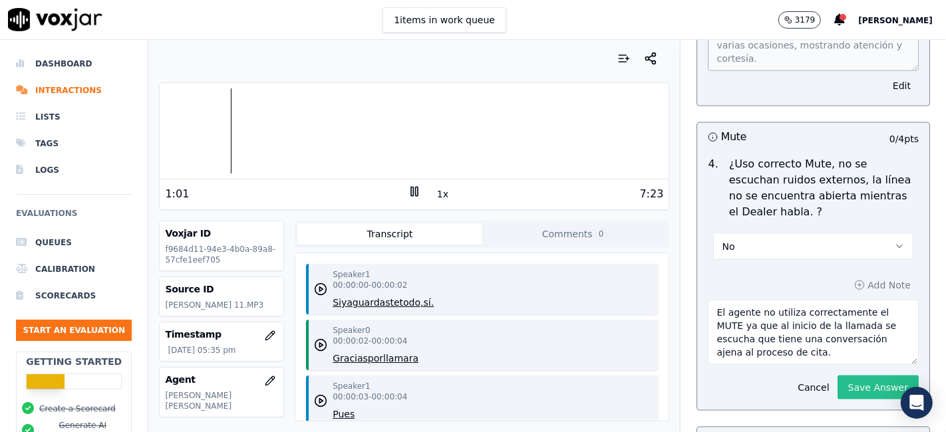
type textarea "El agente no utiliza correctamente el MUTE ya que al inicio de la llamada se es…"
click at [837, 376] on button "Save Answer" at bounding box center [877, 388] width 81 height 24
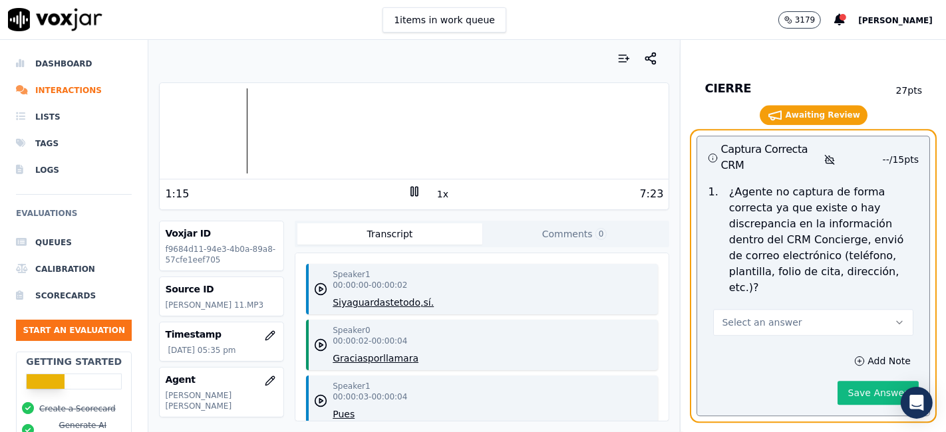
scroll to position [2882, 0]
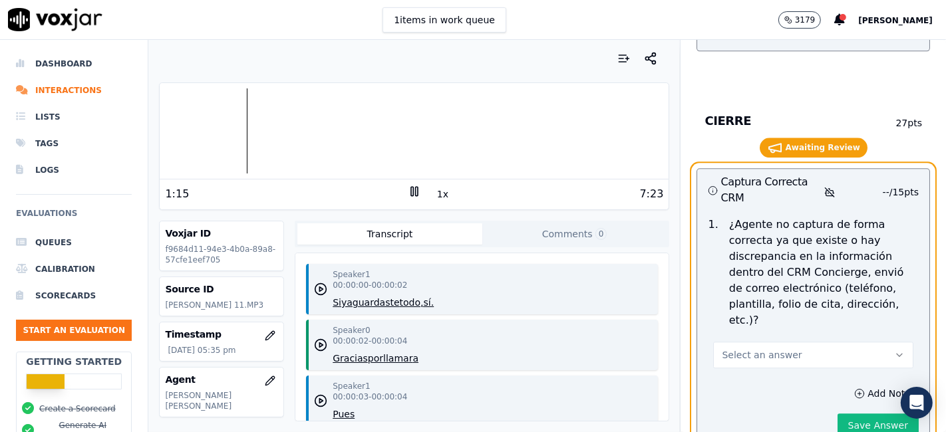
click at [853, 342] on button "Select an answer" at bounding box center [813, 355] width 200 height 27
click at [785, 326] on div "Yes" at bounding box center [788, 325] width 175 height 21
click at [841, 414] on button "Save Answer" at bounding box center [877, 426] width 81 height 24
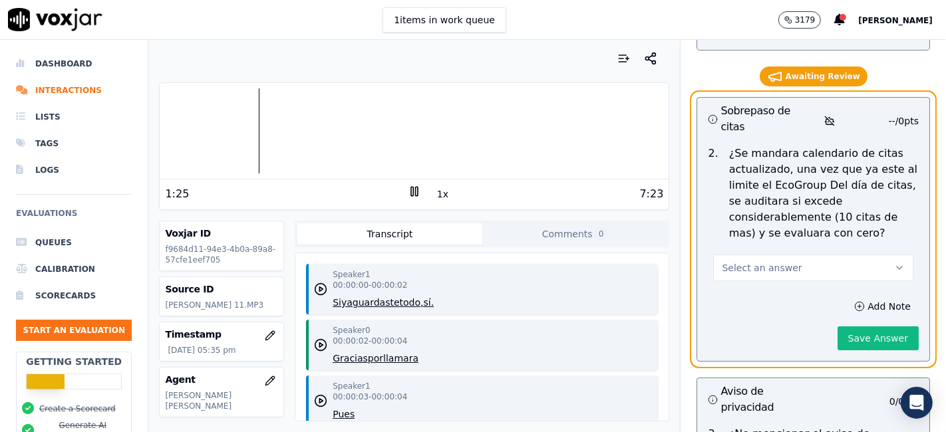
scroll to position [4404, 0]
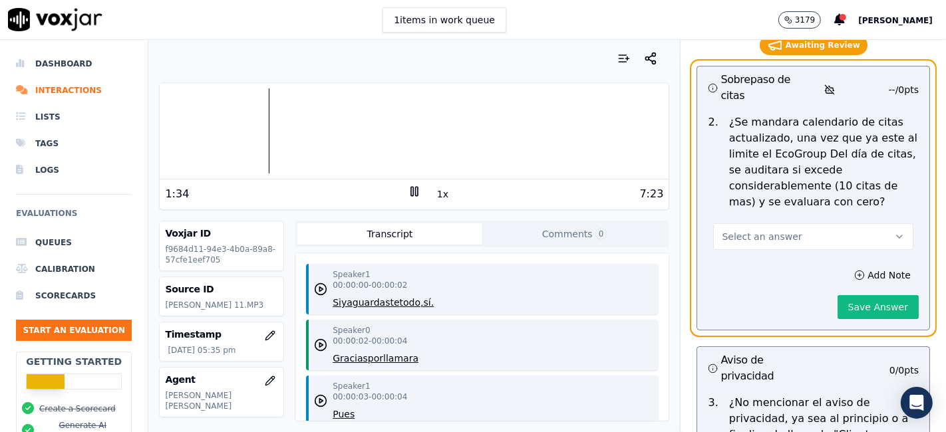
click at [832, 223] on button "Select an answer" at bounding box center [813, 236] width 200 height 27
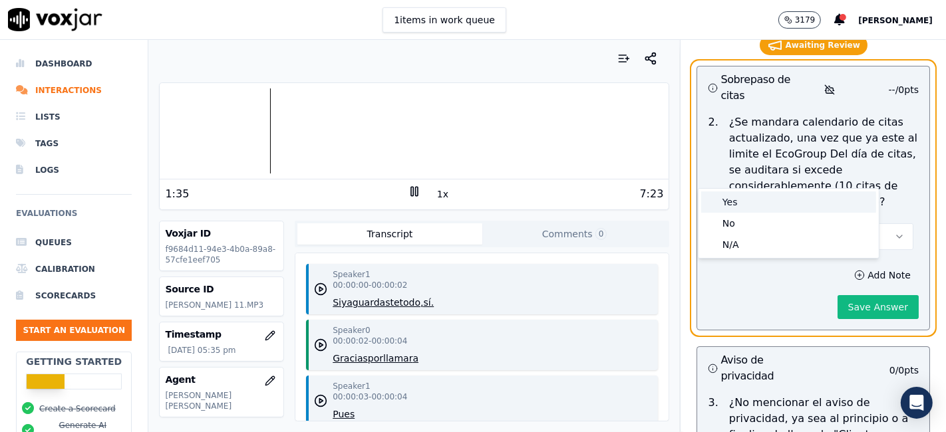
click at [821, 200] on div "Yes" at bounding box center [788, 202] width 175 height 21
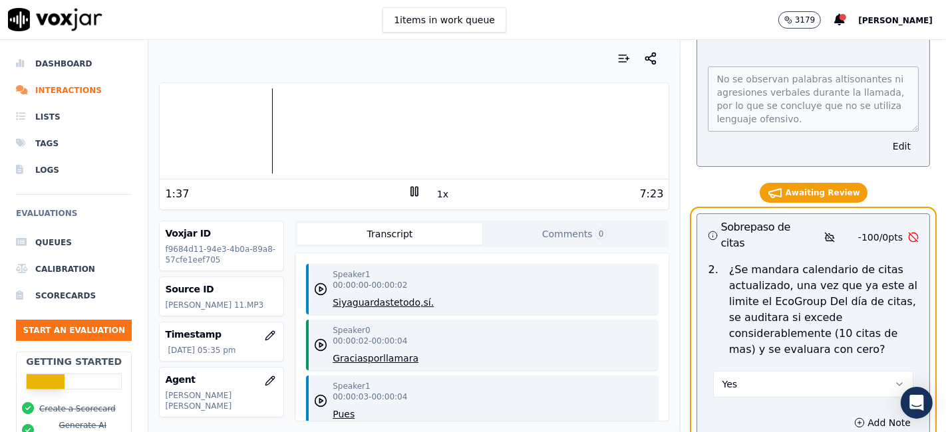
scroll to position [4330, 0]
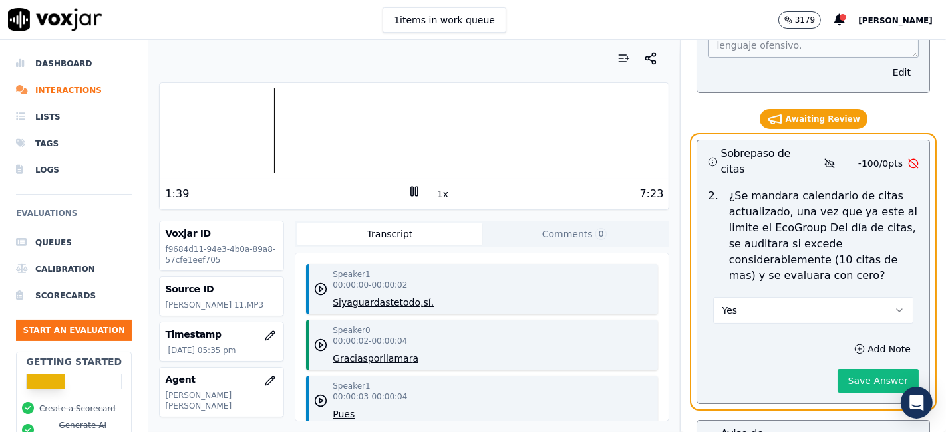
click at [805, 297] on button "Yes" at bounding box center [813, 310] width 200 height 27
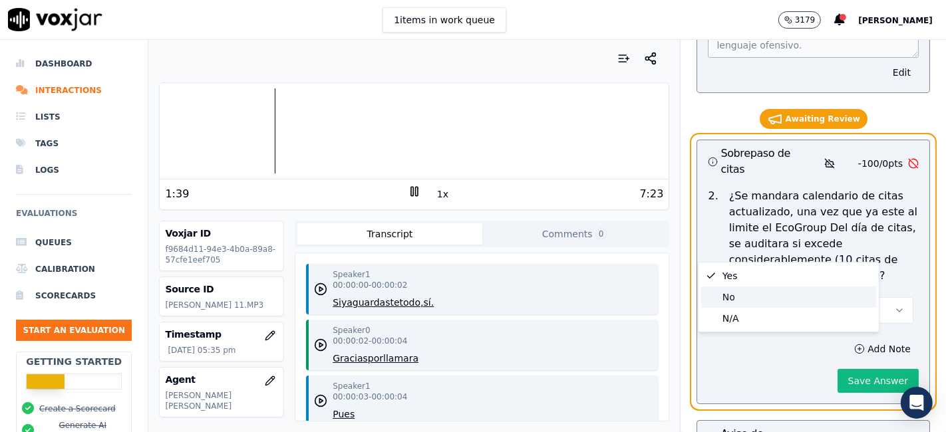
click at [785, 291] on div "No" at bounding box center [788, 297] width 175 height 21
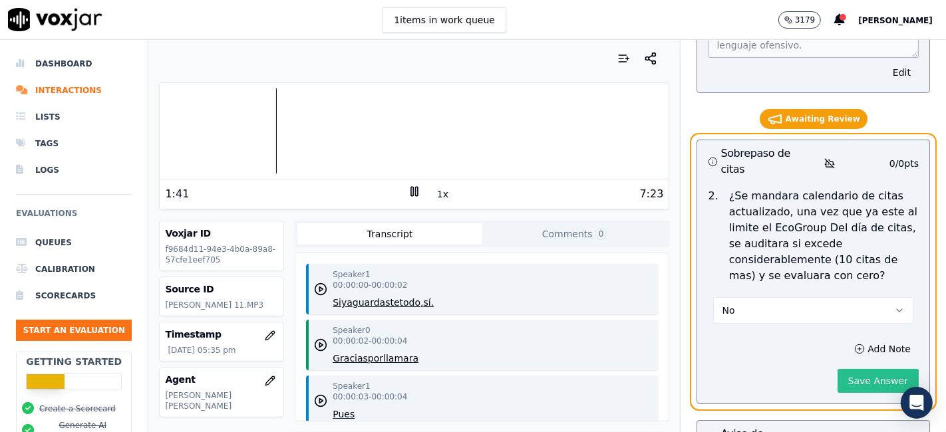
click at [852, 369] on button "Save Answer" at bounding box center [877, 381] width 81 height 24
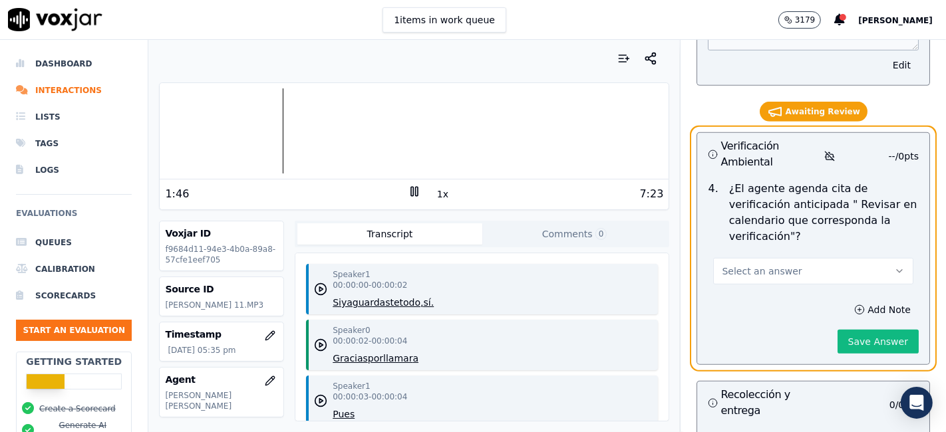
scroll to position [4891, 0]
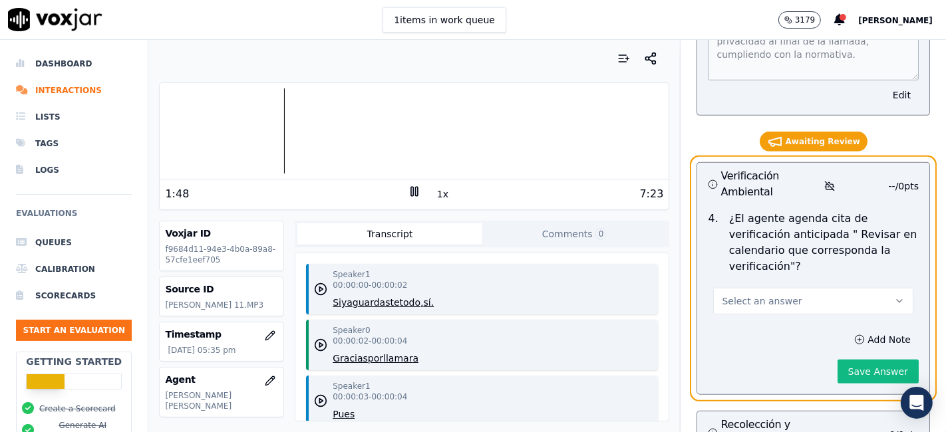
click at [831, 288] on button "Select an answer" at bounding box center [813, 301] width 200 height 27
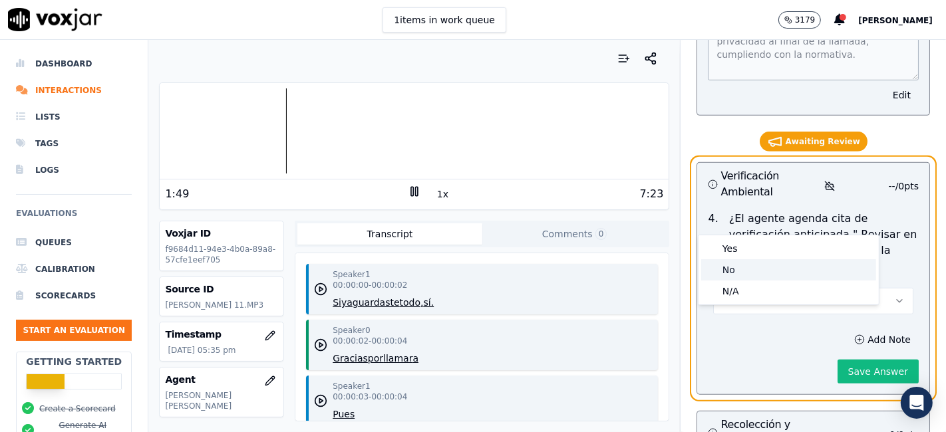
click at [817, 277] on div "No" at bounding box center [788, 269] width 175 height 21
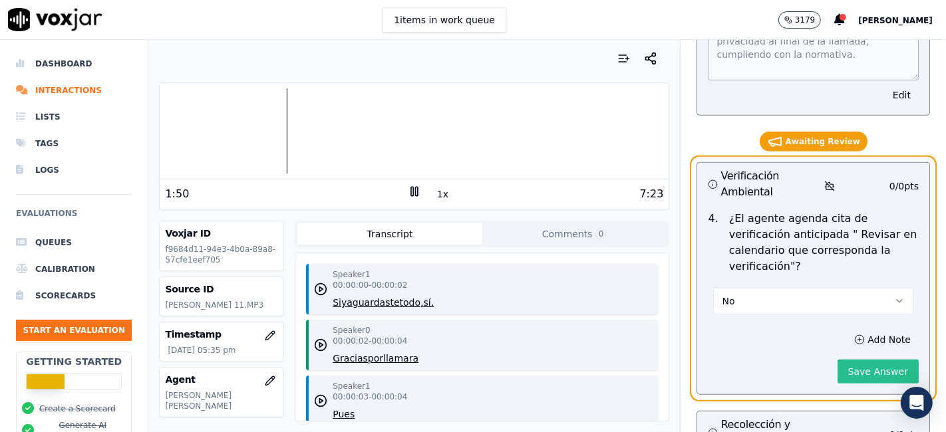
click at [837, 360] on button "Save Answer" at bounding box center [877, 372] width 81 height 24
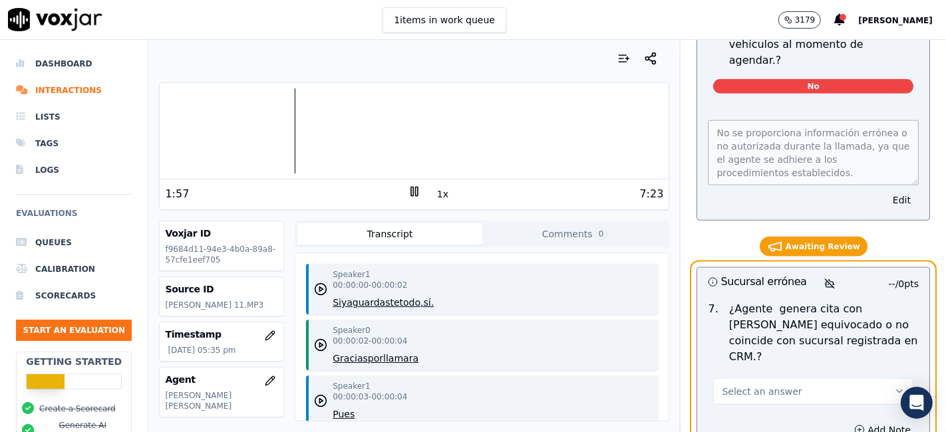
scroll to position [5637, 0]
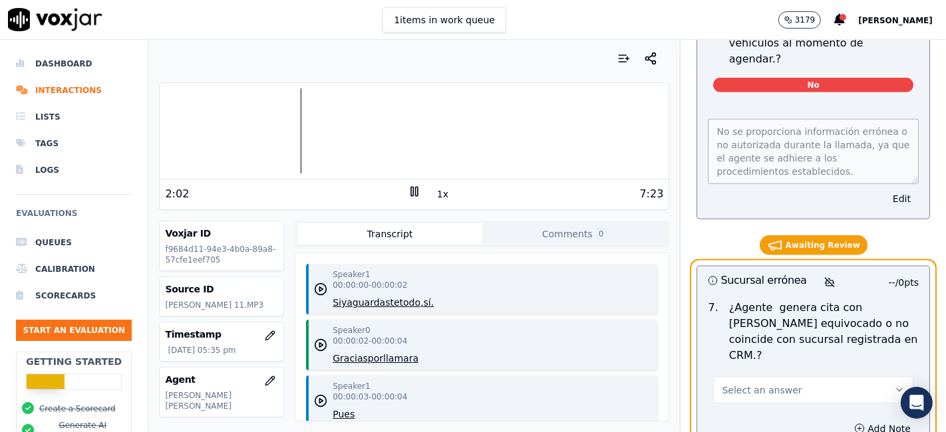
click at [829, 377] on button "Select an answer" at bounding box center [813, 390] width 200 height 27
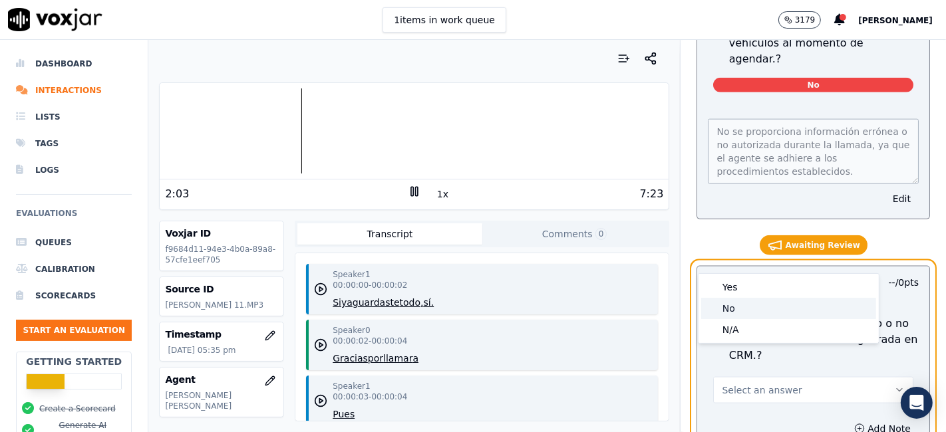
click at [796, 309] on div "No" at bounding box center [788, 308] width 175 height 21
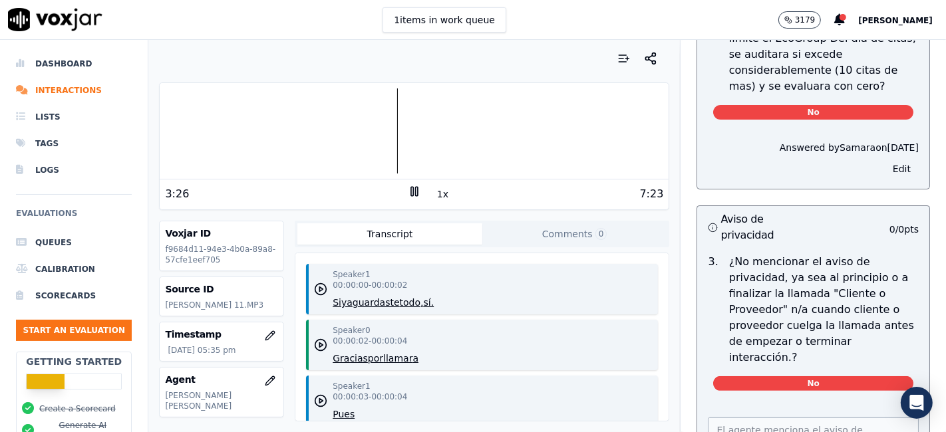
scroll to position [4507, 0]
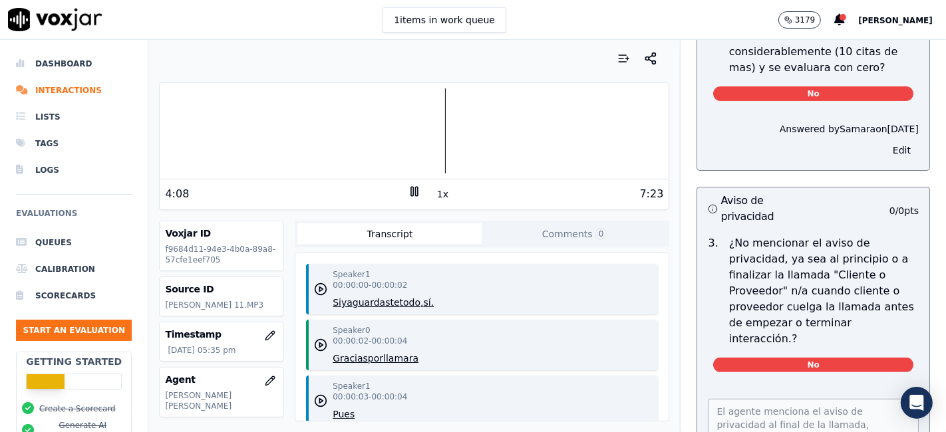
click at [434, 196] on button "1x" at bounding box center [442, 194] width 17 height 19
click at [408, 194] on icon at bounding box center [414, 191] width 13 height 13
click at [408, 190] on icon at bounding box center [414, 191] width 13 height 13
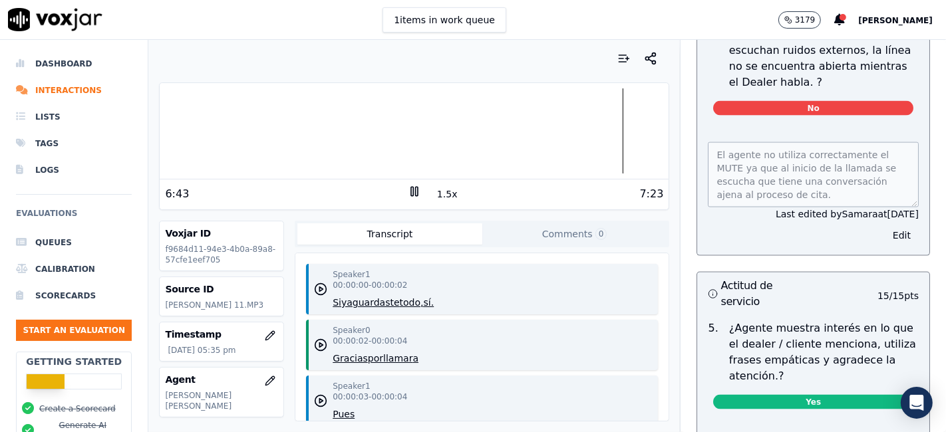
scroll to position [1552, 0]
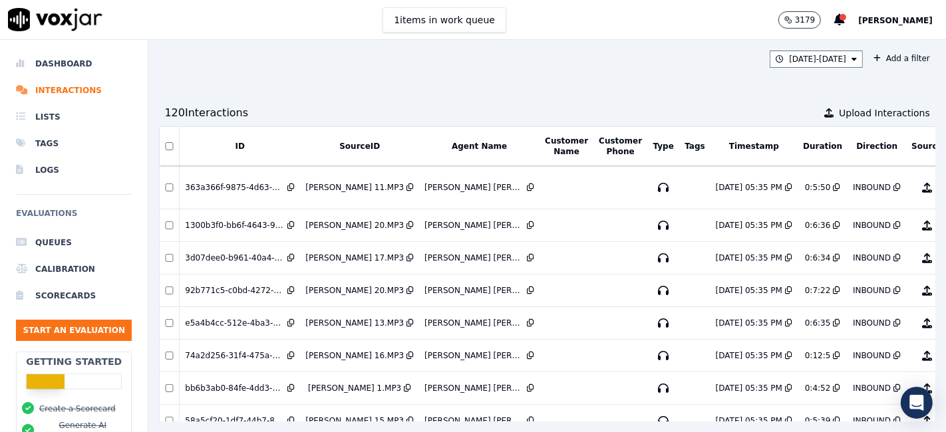
scroll to position [0, 83]
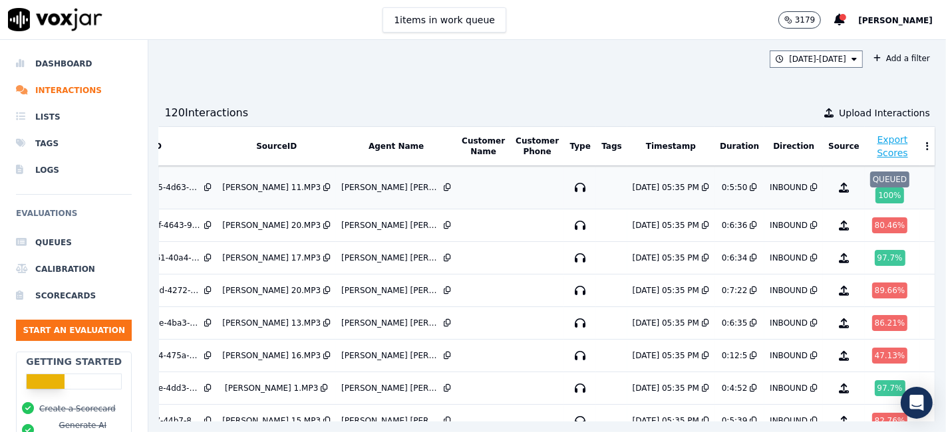
click at [870, 176] on div "QUEUED" at bounding box center [889, 180] width 39 height 16
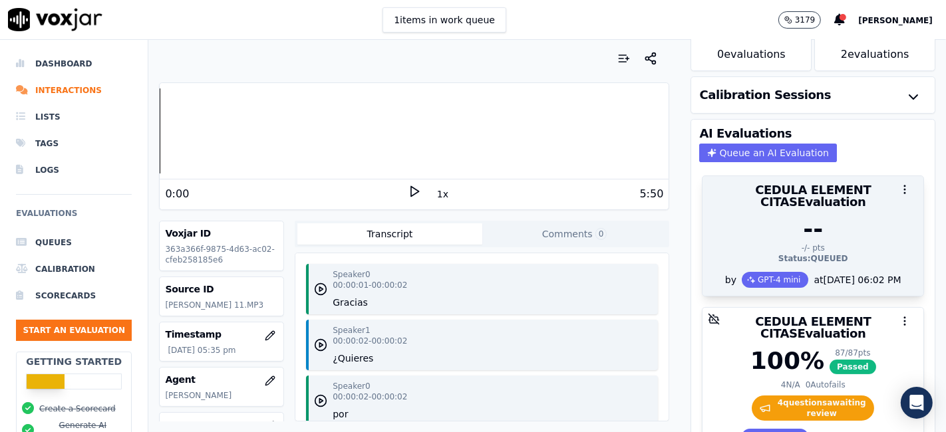
scroll to position [148, 0]
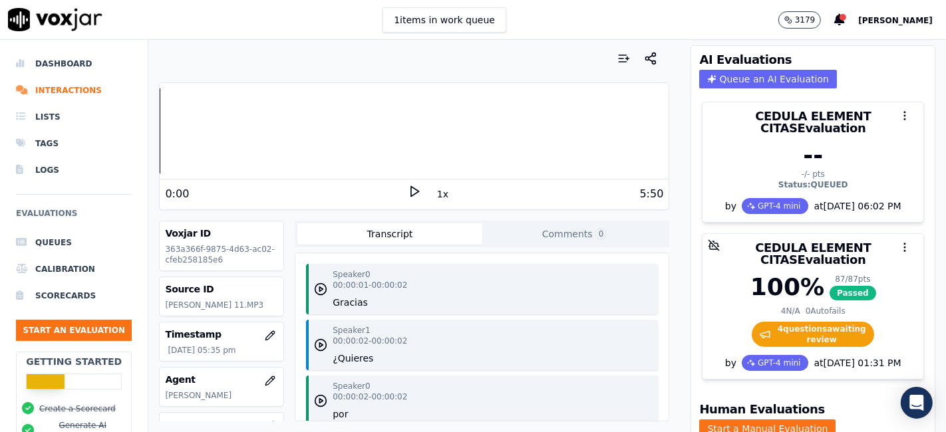
click at [411, 196] on polygon at bounding box center [415, 192] width 8 height 10
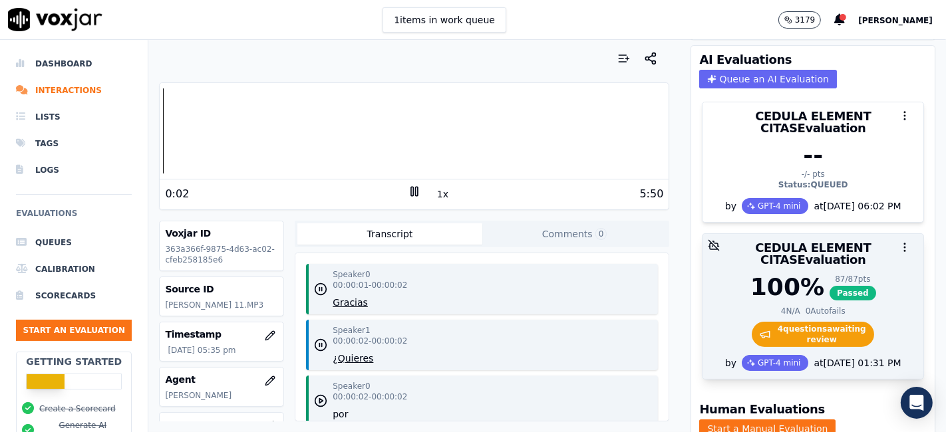
click at [811, 322] on span "4 question s awaiting review" at bounding box center [813, 334] width 123 height 25
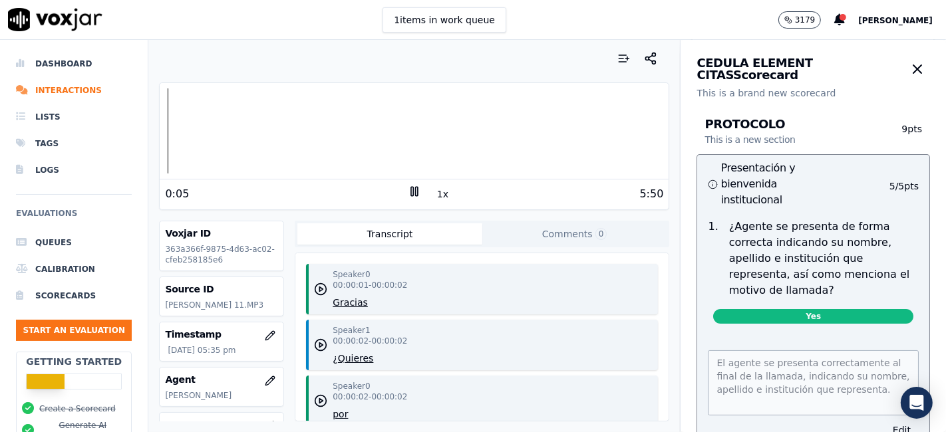
click at [162, 130] on div at bounding box center [414, 130] width 509 height 85
click at [408, 196] on icon at bounding box center [414, 191] width 13 height 13
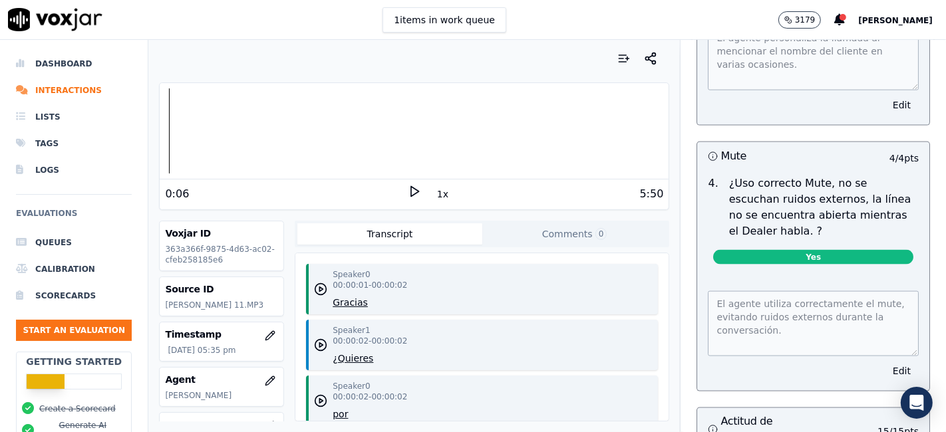
scroll to position [1626, 0]
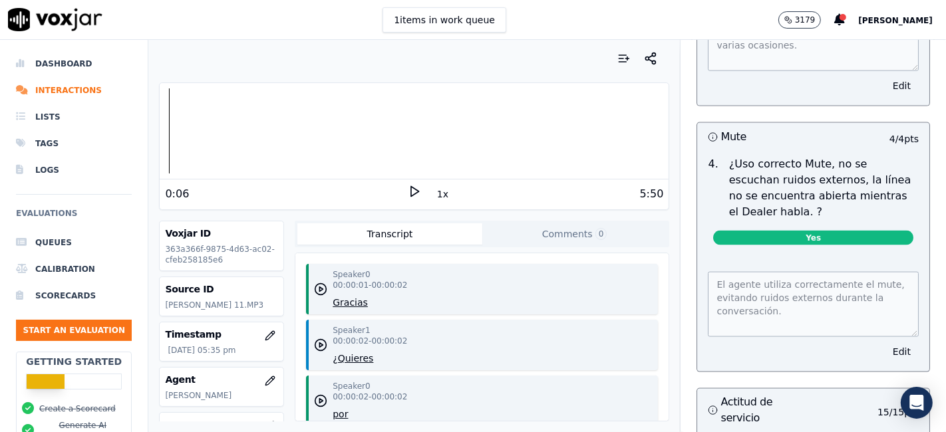
click at [885, 343] on button "Edit" at bounding box center [902, 352] width 34 height 19
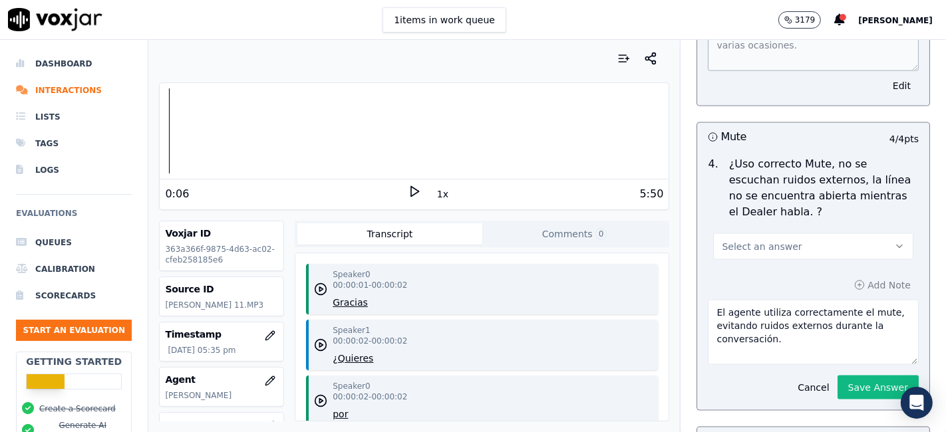
click at [833, 233] on button "Select an answer" at bounding box center [813, 246] width 200 height 27
click at [752, 257] on div "No" at bounding box center [788, 259] width 175 height 21
click at [742, 300] on textarea "El agente utiliza correctamente el mute, evitando ruidos externos durante la co…" at bounding box center [813, 332] width 211 height 65
drag, startPoint x: 699, startPoint y: 288, endPoint x: 778, endPoint y: 307, distance: 81.5
click at [778, 307] on textarea "El agente no utiliza correctamente el mute, evitando ruidos externos durante la…" at bounding box center [813, 332] width 211 height 65
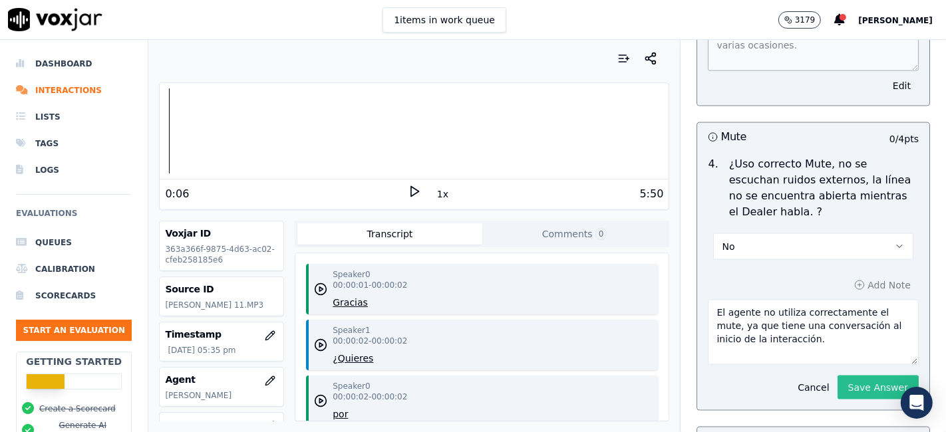
type textarea "El agente no utiliza correctamente el mute, ya que tiene una conversación al in…"
click at [837, 376] on button "Save Answer" at bounding box center [877, 388] width 81 height 24
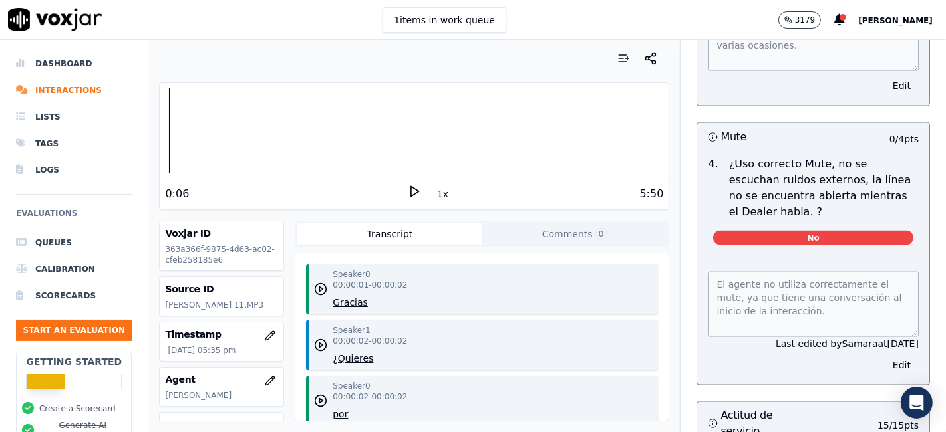
click at [421, 194] on div "5:50" at bounding box center [542, 194] width 243 height 16
click at [411, 194] on polygon at bounding box center [415, 192] width 8 height 10
click at [440, 194] on div "5:50" at bounding box center [542, 194] width 243 height 16
click at [437, 194] on button "1x" at bounding box center [442, 194] width 17 height 19
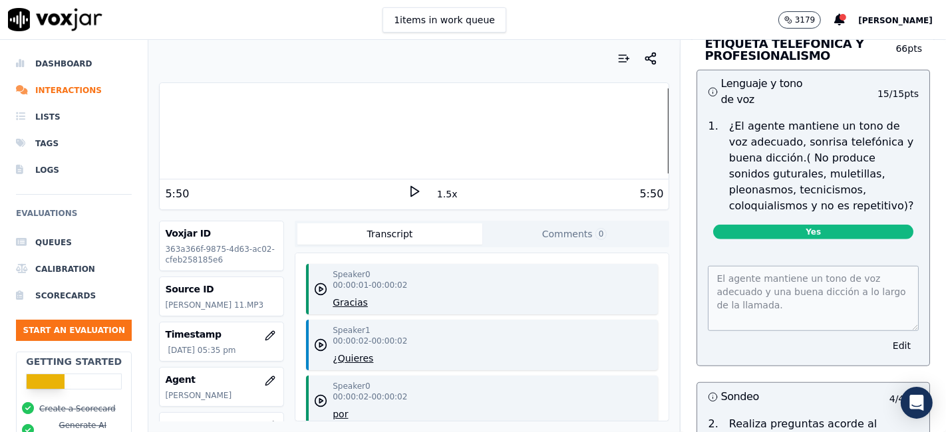
scroll to position [517, 0]
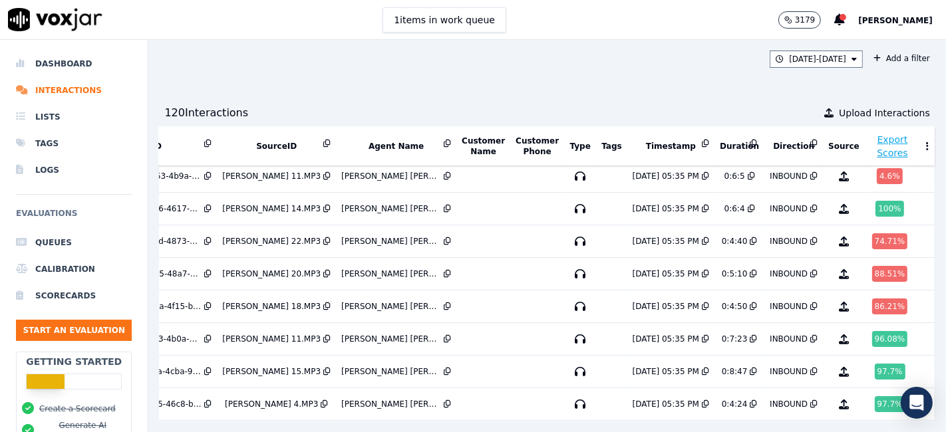
scroll to position [275, 83]
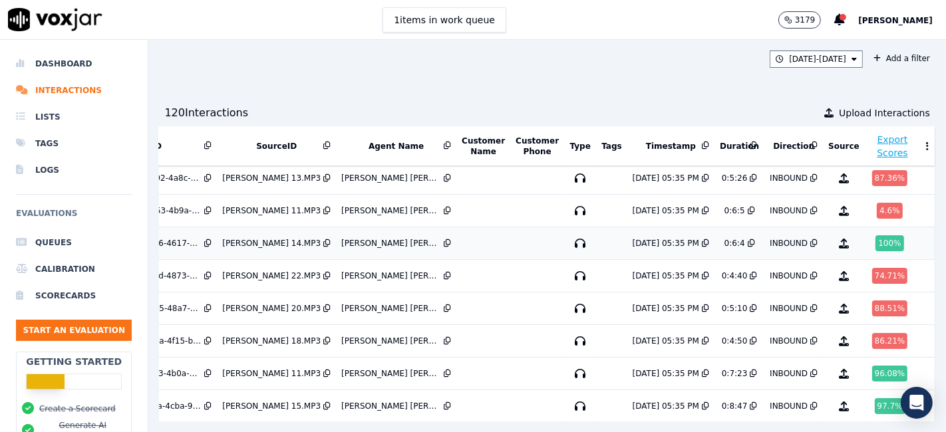
click at [875, 239] on div "100 %" at bounding box center [889, 243] width 28 height 16
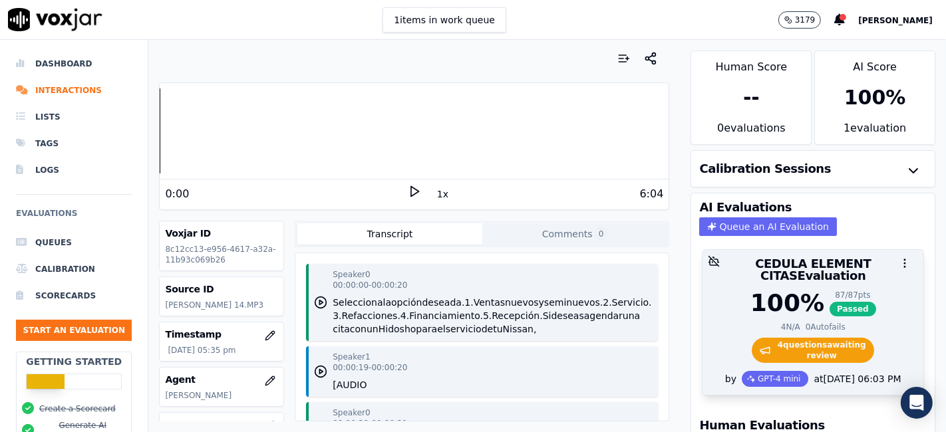
click at [805, 338] on span "4 question s awaiting review" at bounding box center [813, 350] width 123 height 25
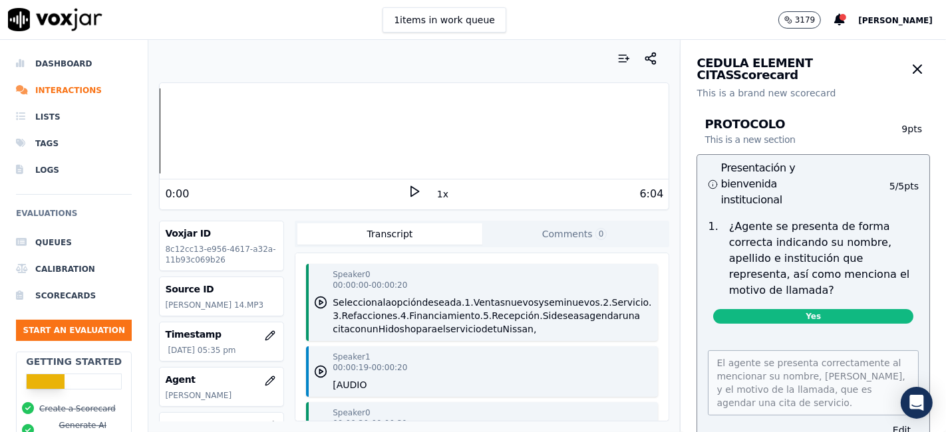
click at [408, 189] on icon at bounding box center [414, 191] width 13 height 13
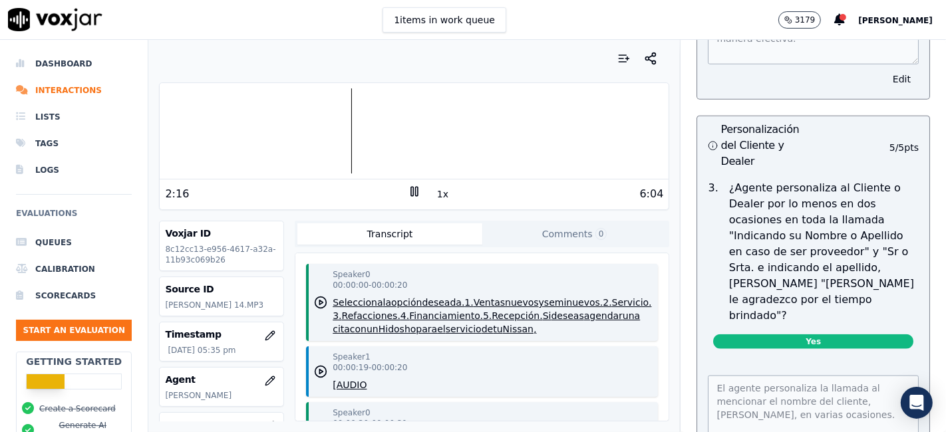
scroll to position [1330, 0]
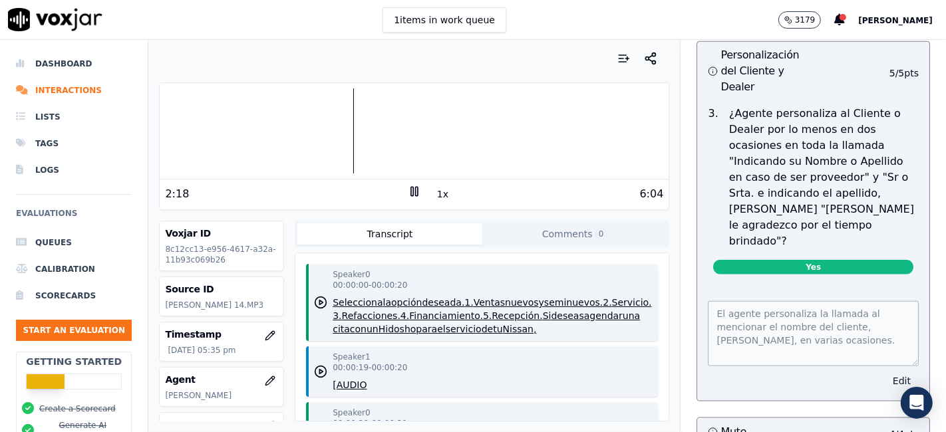
click at [885, 372] on button "Edit" at bounding box center [902, 381] width 34 height 19
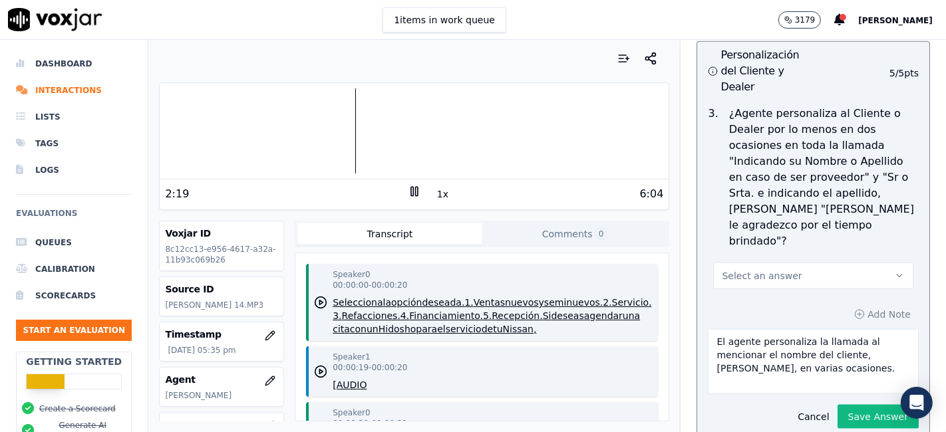
click at [740, 329] on textarea "El agente personaliza la llamada al mencionar el nombre del cliente, [PERSON_NA…" at bounding box center [813, 361] width 211 height 65
drag, startPoint x: 807, startPoint y: 319, endPoint x: 823, endPoint y: 335, distance: 22.6
click at [823, 335] on textarea "El agente no personaliza la llamada al mencionar el nombre del cliente, [PERSON…" at bounding box center [813, 361] width 211 height 65
type textarea "El agente no personaliza la llamada al mencionar el nombre del dealer en dos oc…"
